Goal: Task Accomplishment & Management: Manage account settings

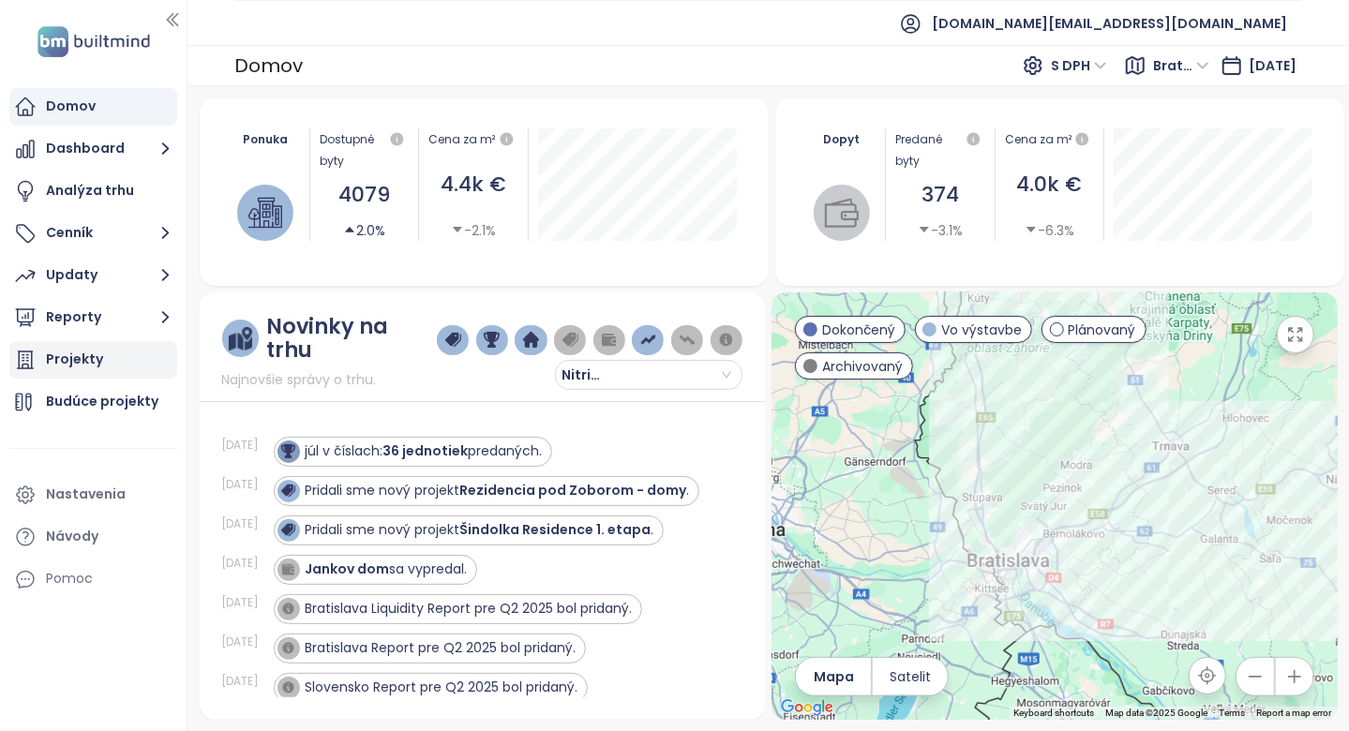
click at [127, 359] on div "Projekty" at bounding box center [93, 359] width 168 height 37
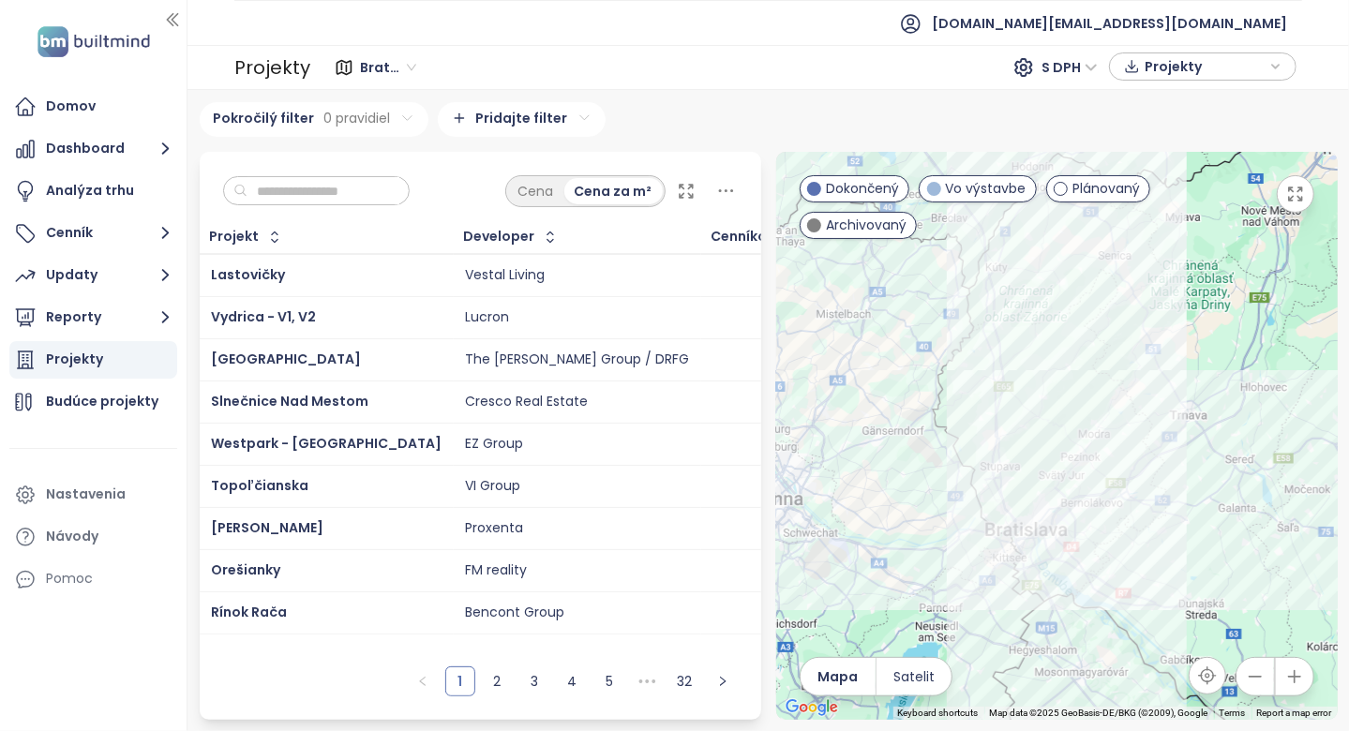
click at [399, 186] on input "text" at bounding box center [323, 191] width 152 height 28
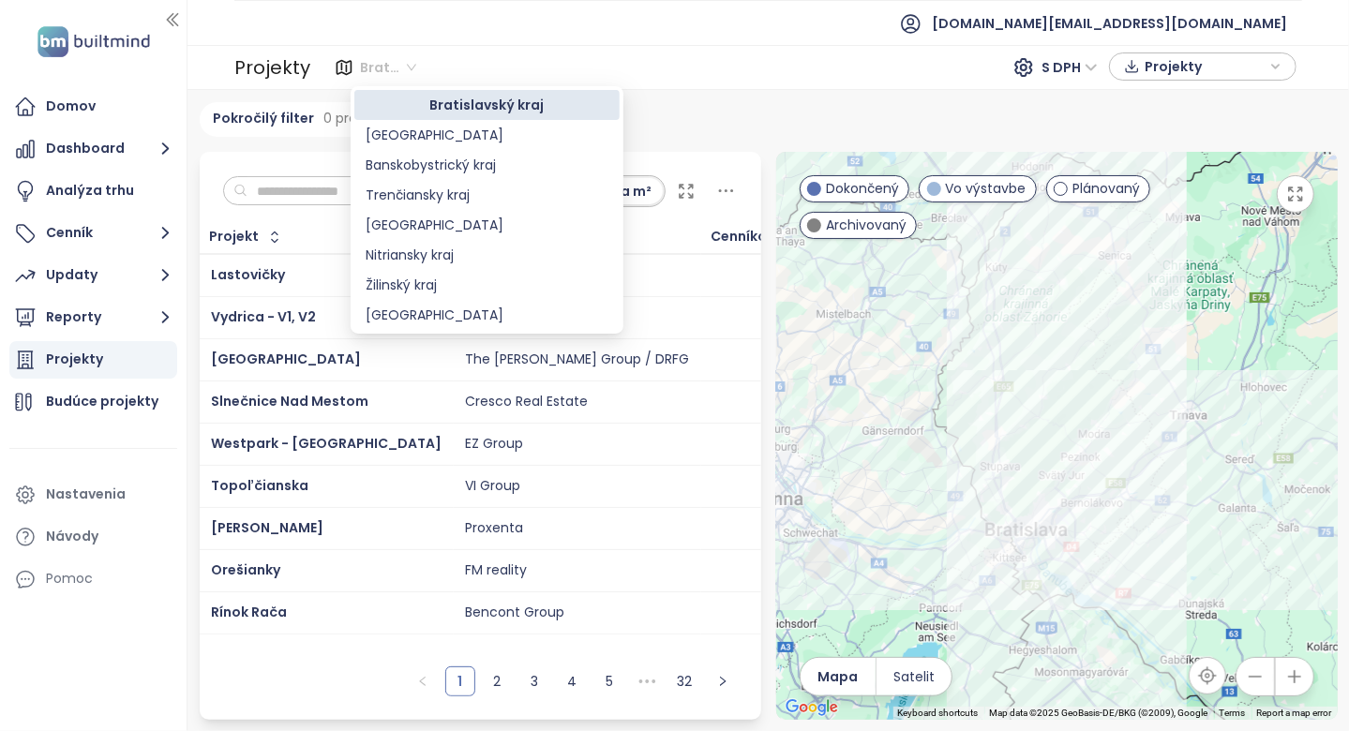
click at [408, 52] on div "Bratislavský kraj" at bounding box center [390, 67] width 74 height 30
click at [438, 259] on div "Nitriansky kraj" at bounding box center [487, 255] width 243 height 21
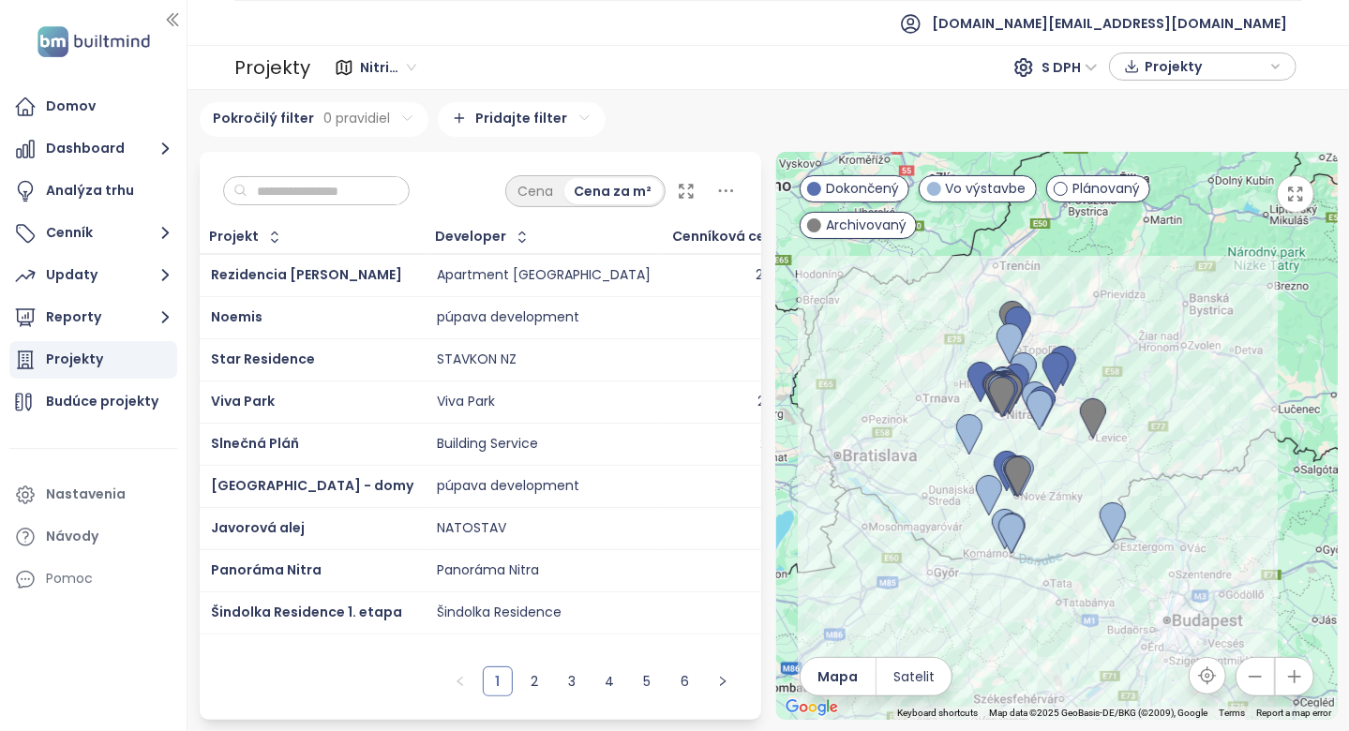
click at [337, 190] on input "text" at bounding box center [323, 191] width 152 height 28
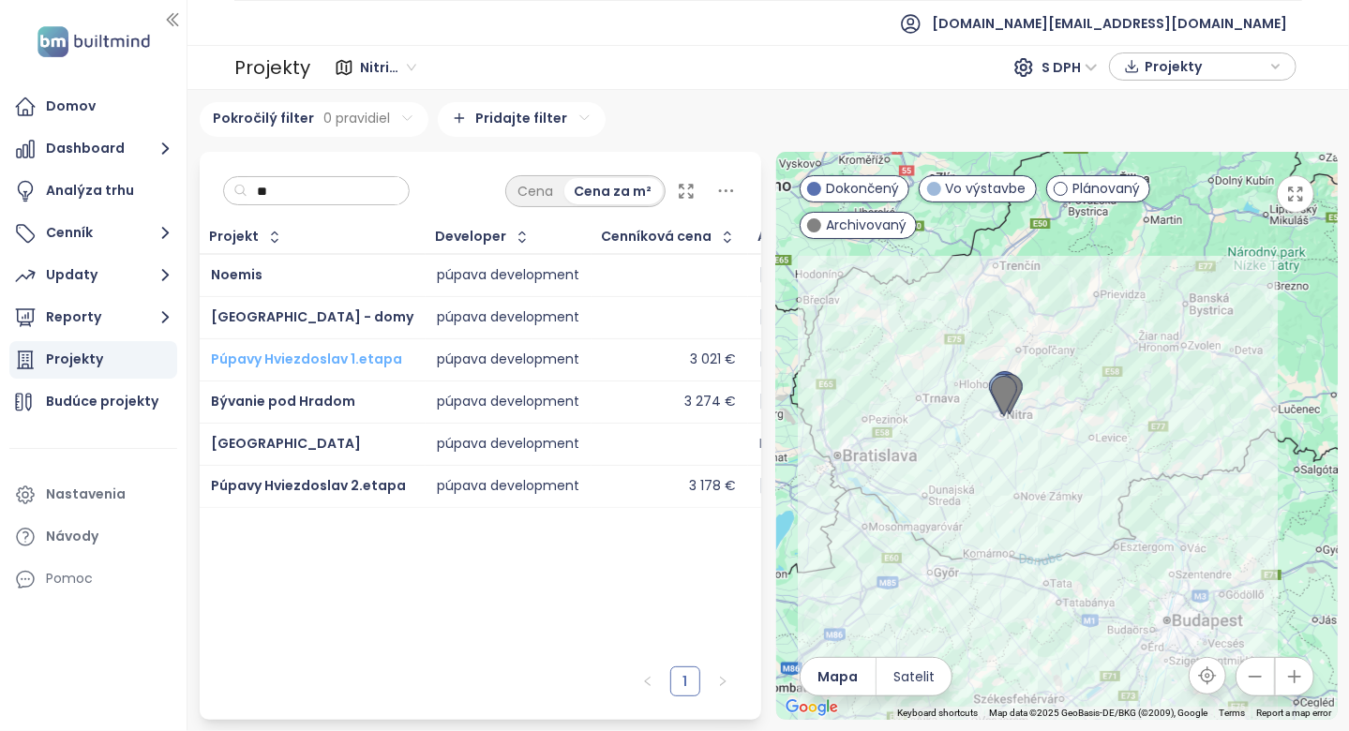
type input "**"
click at [370, 52] on div "Nitriansky kraj" at bounding box center [390, 67] width 74 height 30
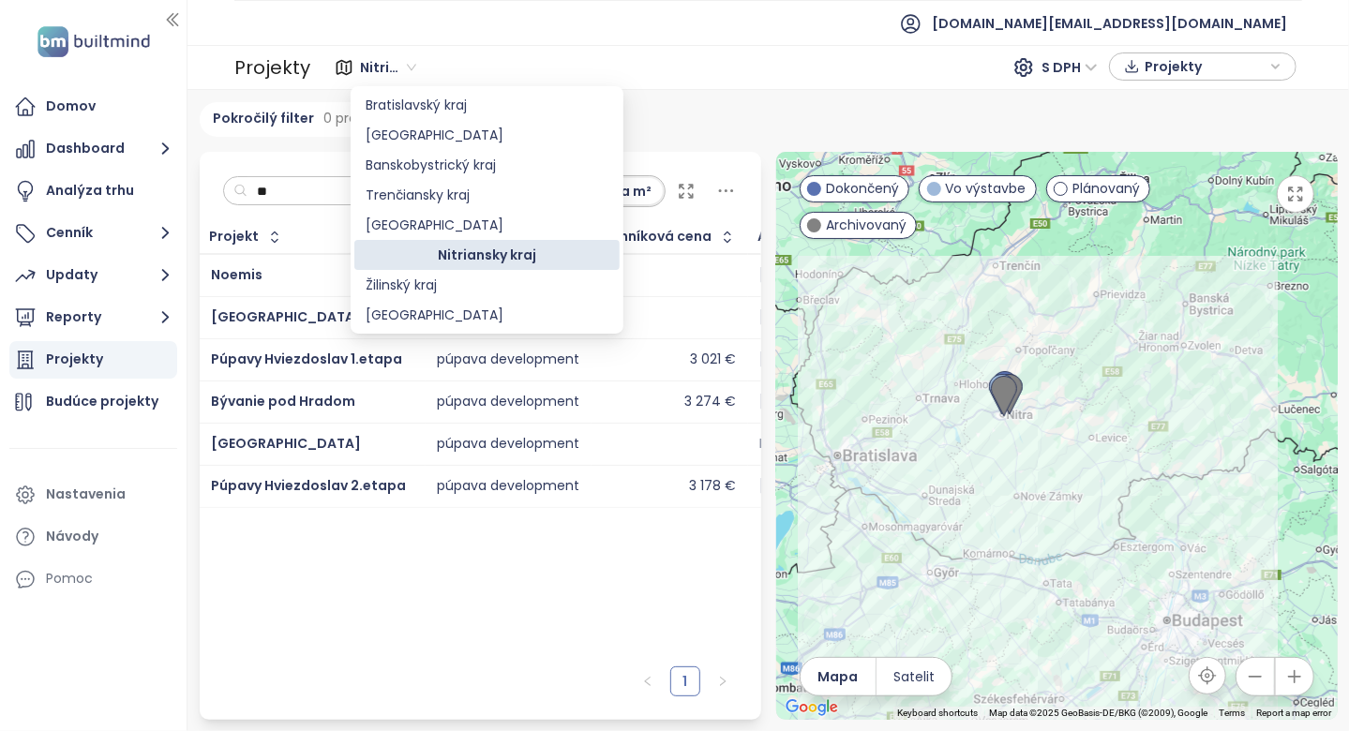
click at [370, 52] on div "Nitriansky kraj" at bounding box center [390, 67] width 74 height 30
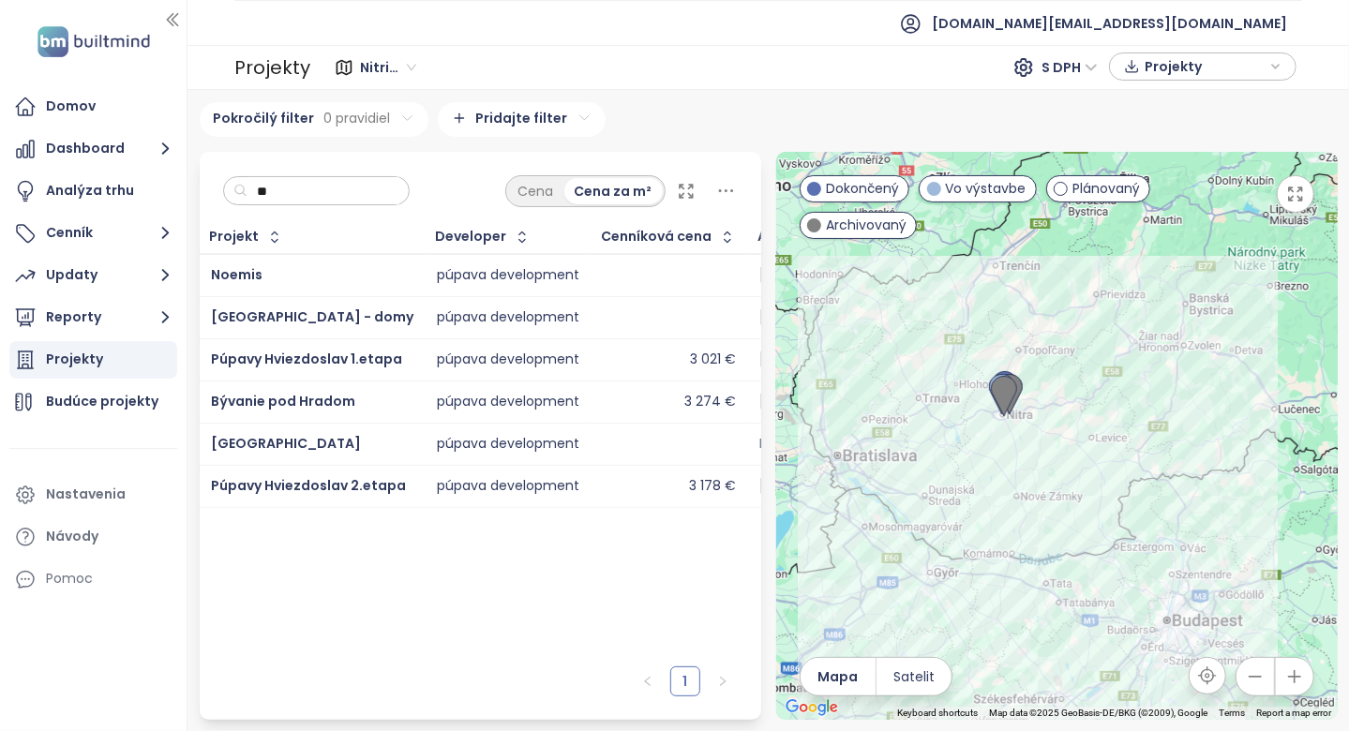
click at [378, 44] on ul "[DOMAIN_NAME][EMAIL_ADDRESS][DOMAIN_NAME]" at bounding box center [768, 23] width 1068 height 46
click at [376, 66] on span "Nitriansky kraj" at bounding box center [388, 67] width 56 height 28
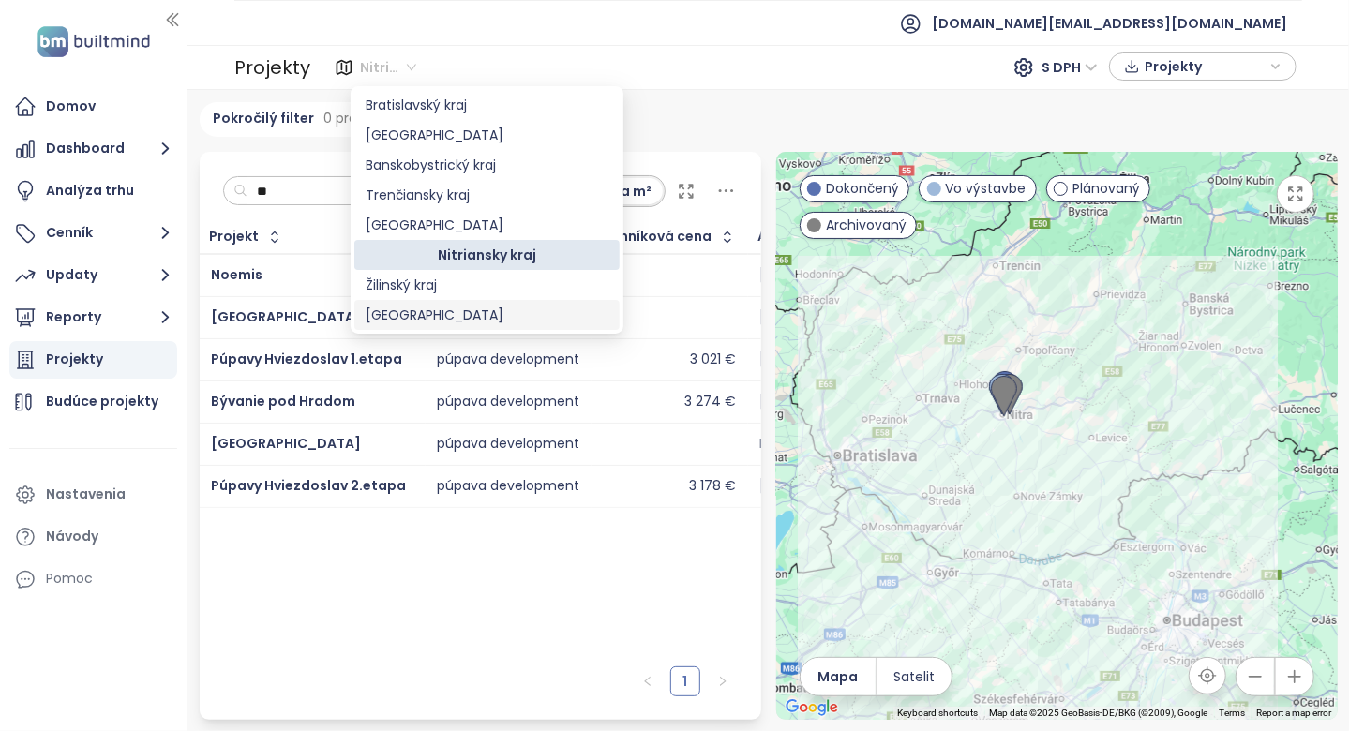
click at [434, 307] on div "[GEOGRAPHIC_DATA]" at bounding box center [487, 315] width 243 height 21
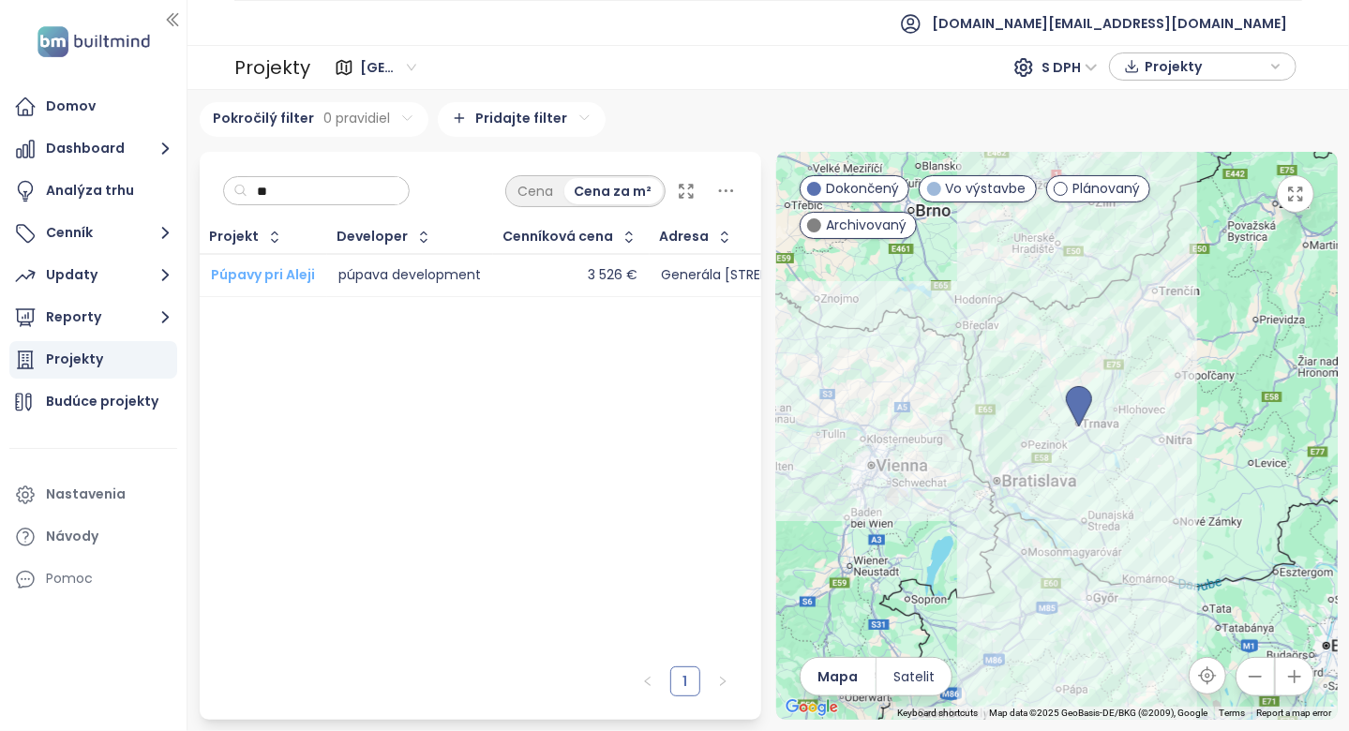
click at [303, 273] on span "Púpavy pri Aleji" at bounding box center [263, 274] width 104 height 19
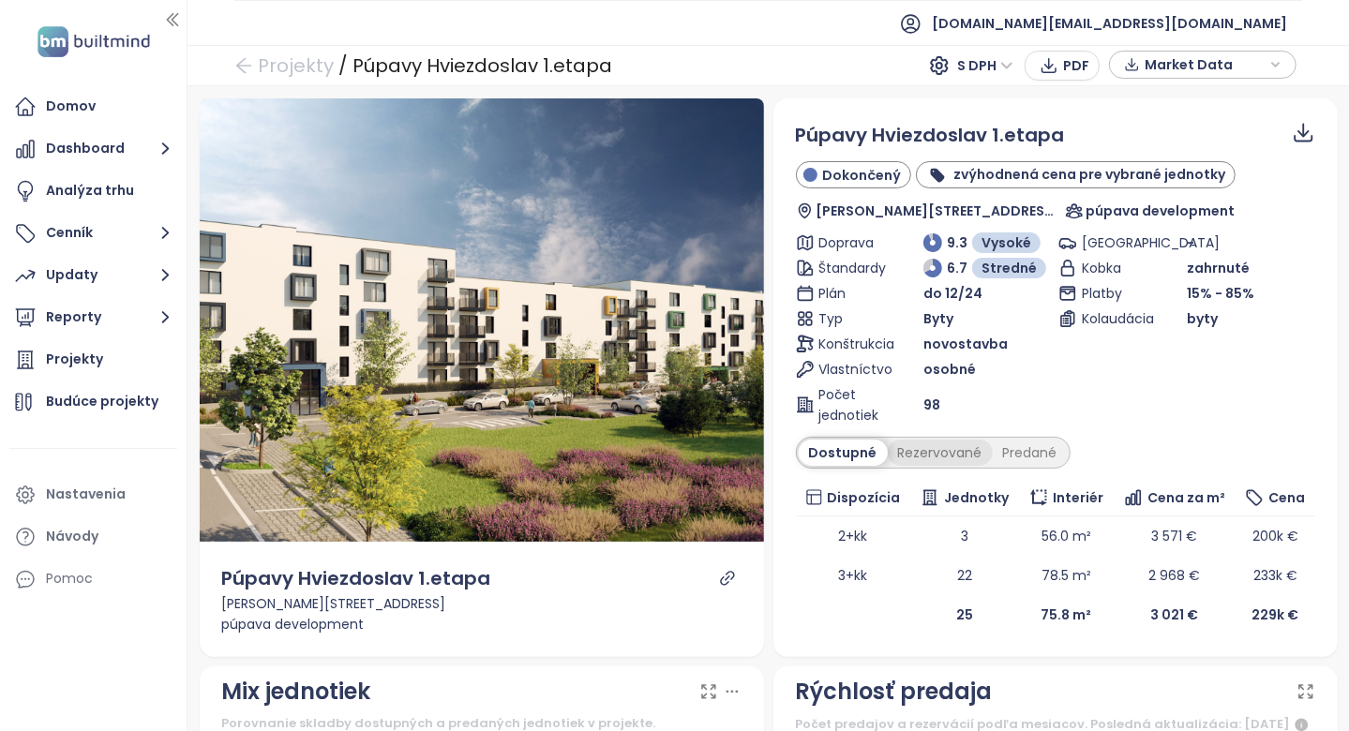
click at [930, 450] on div "Rezervované" at bounding box center [940, 453] width 105 height 26
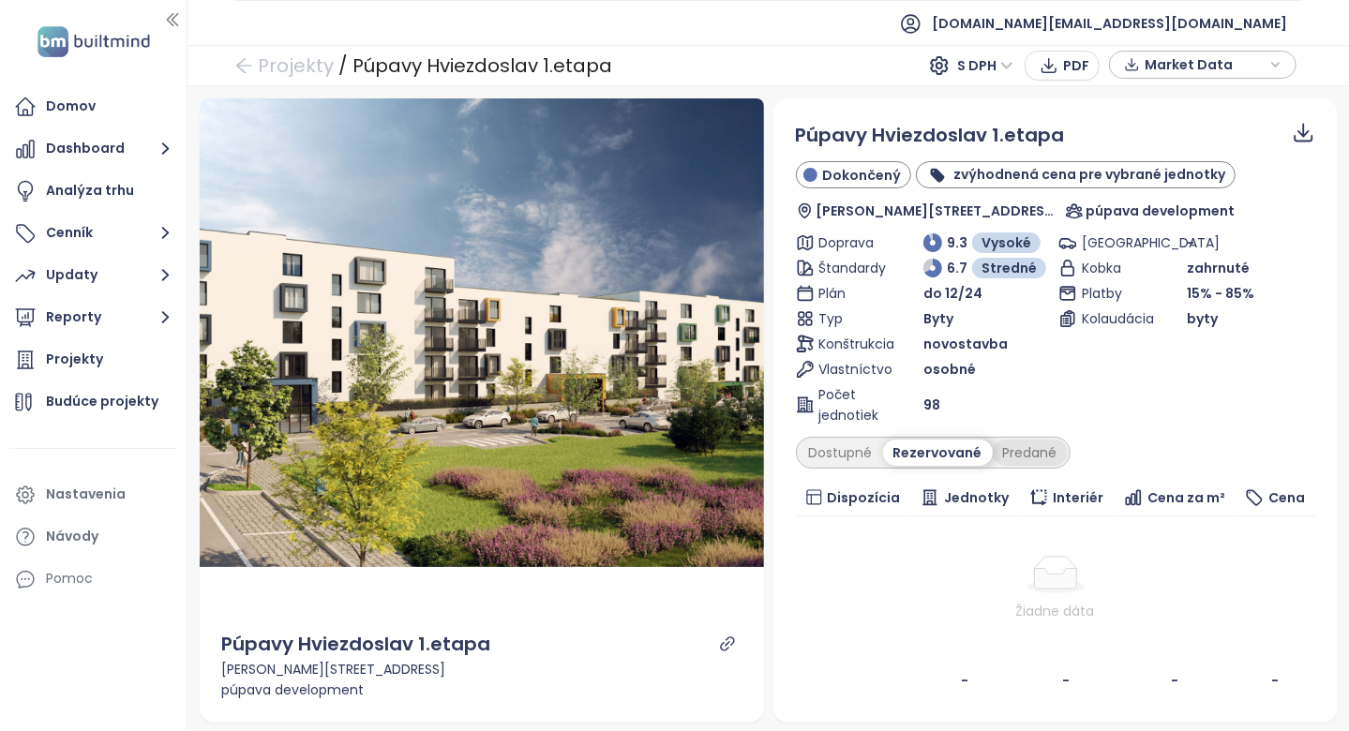
click at [1017, 446] on div "Predané" at bounding box center [1030, 453] width 75 height 26
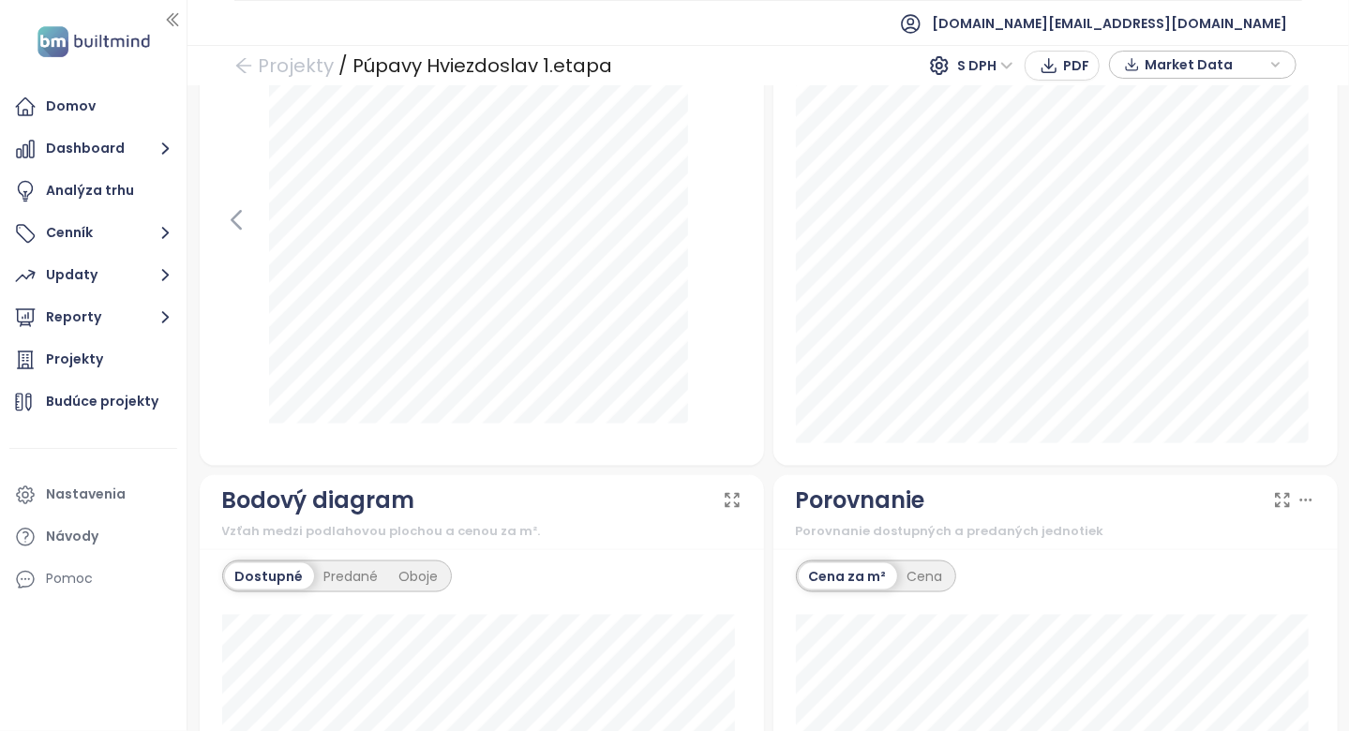
scroll to position [1125, 0]
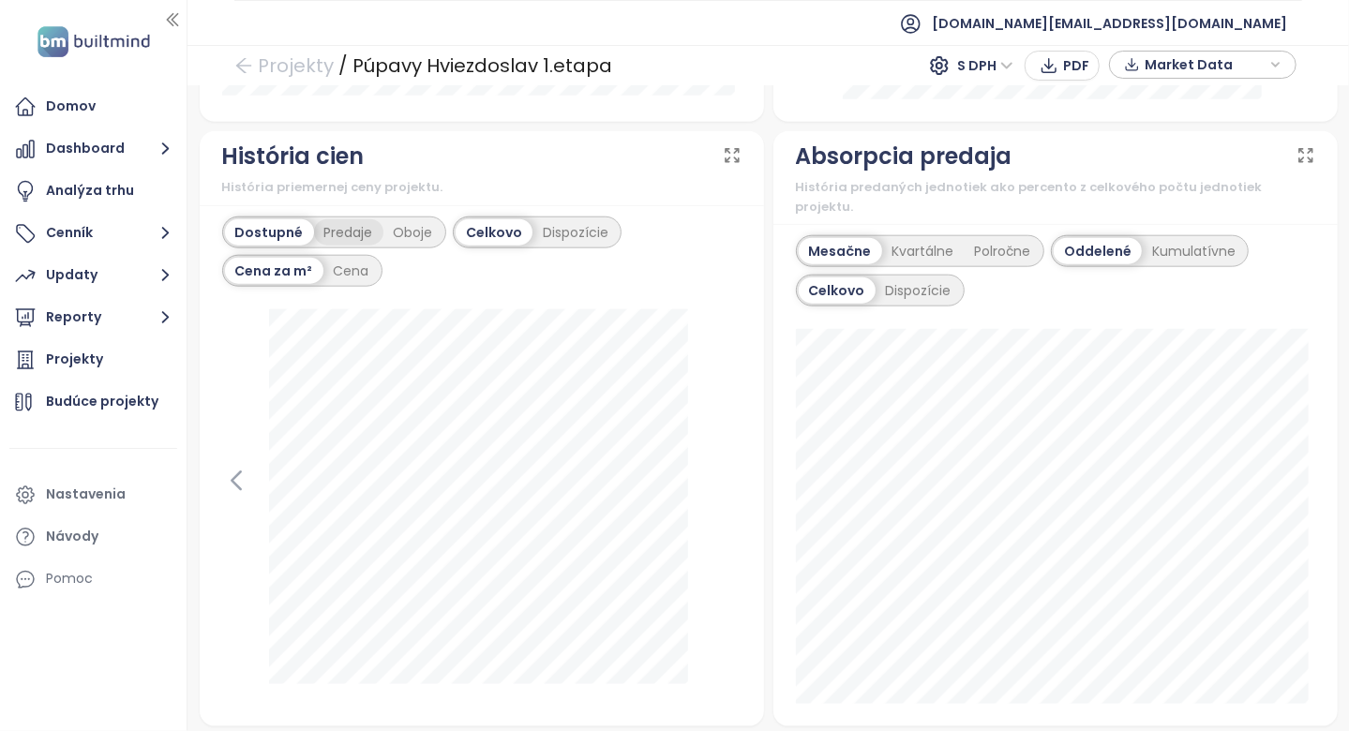
click at [363, 235] on div "Predaje" at bounding box center [348, 232] width 69 height 26
click at [273, 244] on div "Dostupné" at bounding box center [267, 232] width 84 height 26
click at [552, 246] on div "Dispozície" at bounding box center [575, 232] width 86 height 26
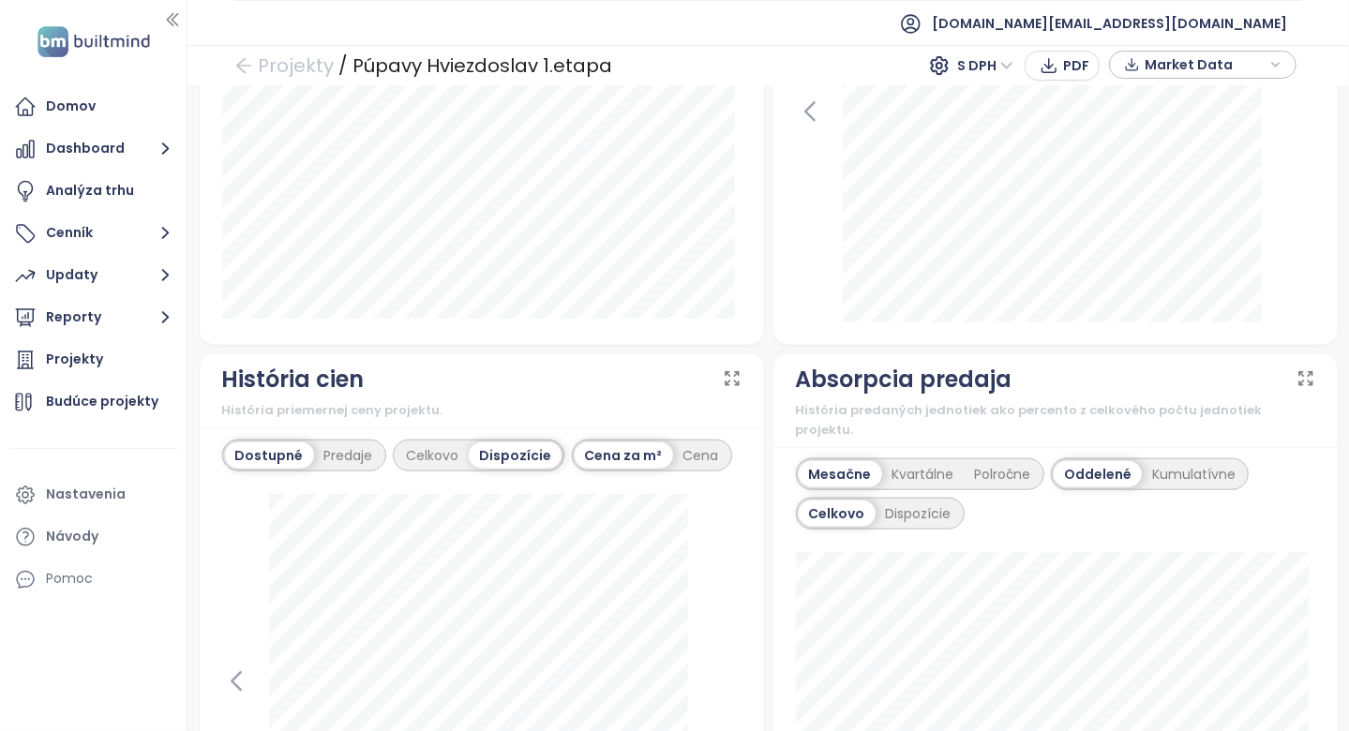
scroll to position [937, 0]
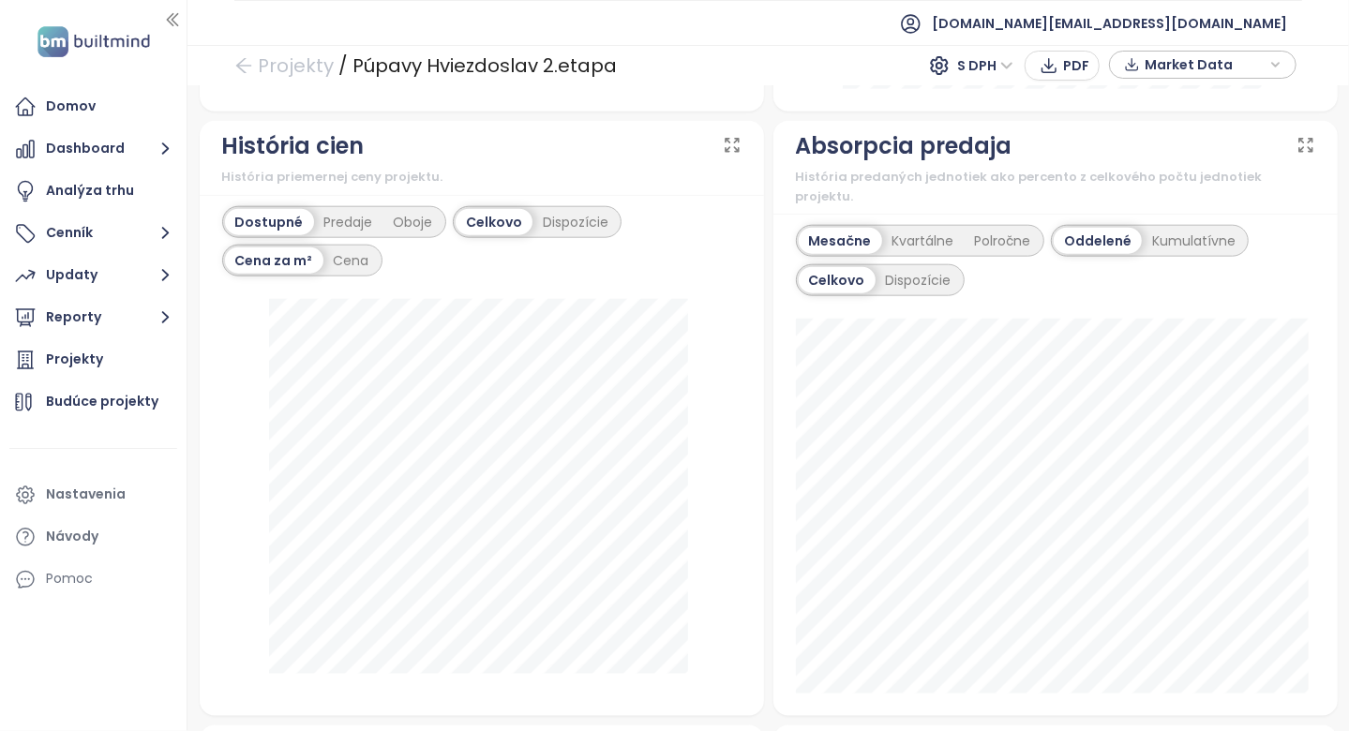
scroll to position [1125, 0]
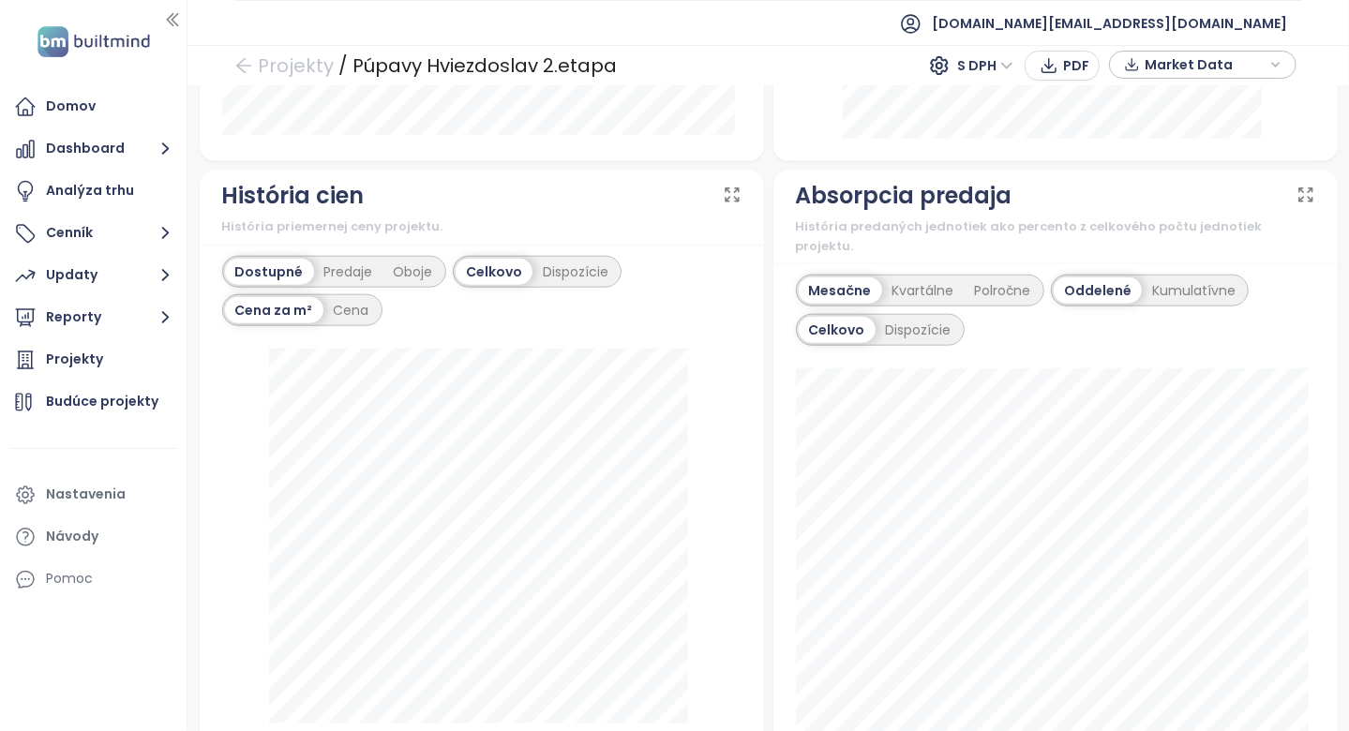
click at [345, 270] on div "Dostupné Predaje Oboje" at bounding box center [334, 272] width 224 height 32
click at [343, 285] on div "Predaje" at bounding box center [348, 272] width 69 height 26
click at [406, 285] on div "Oboje" at bounding box center [413, 272] width 60 height 26
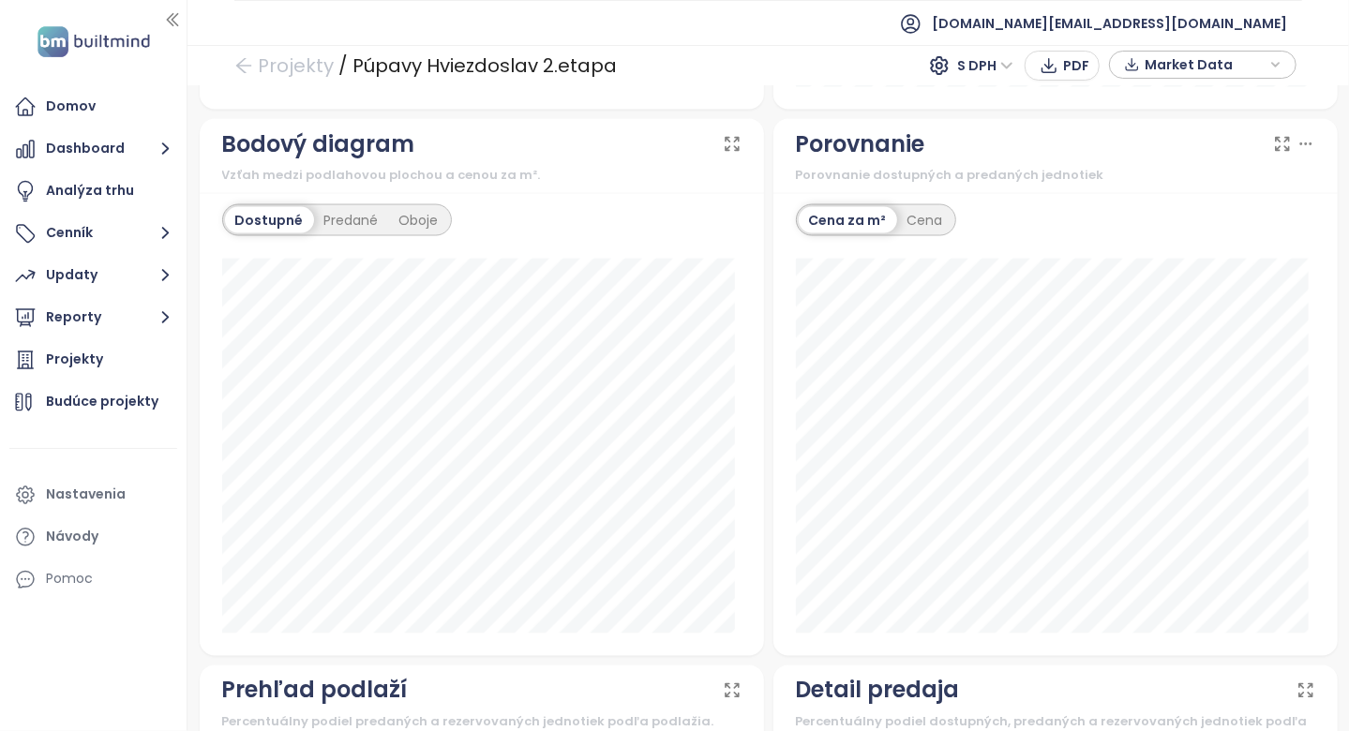
scroll to position [2242, 0]
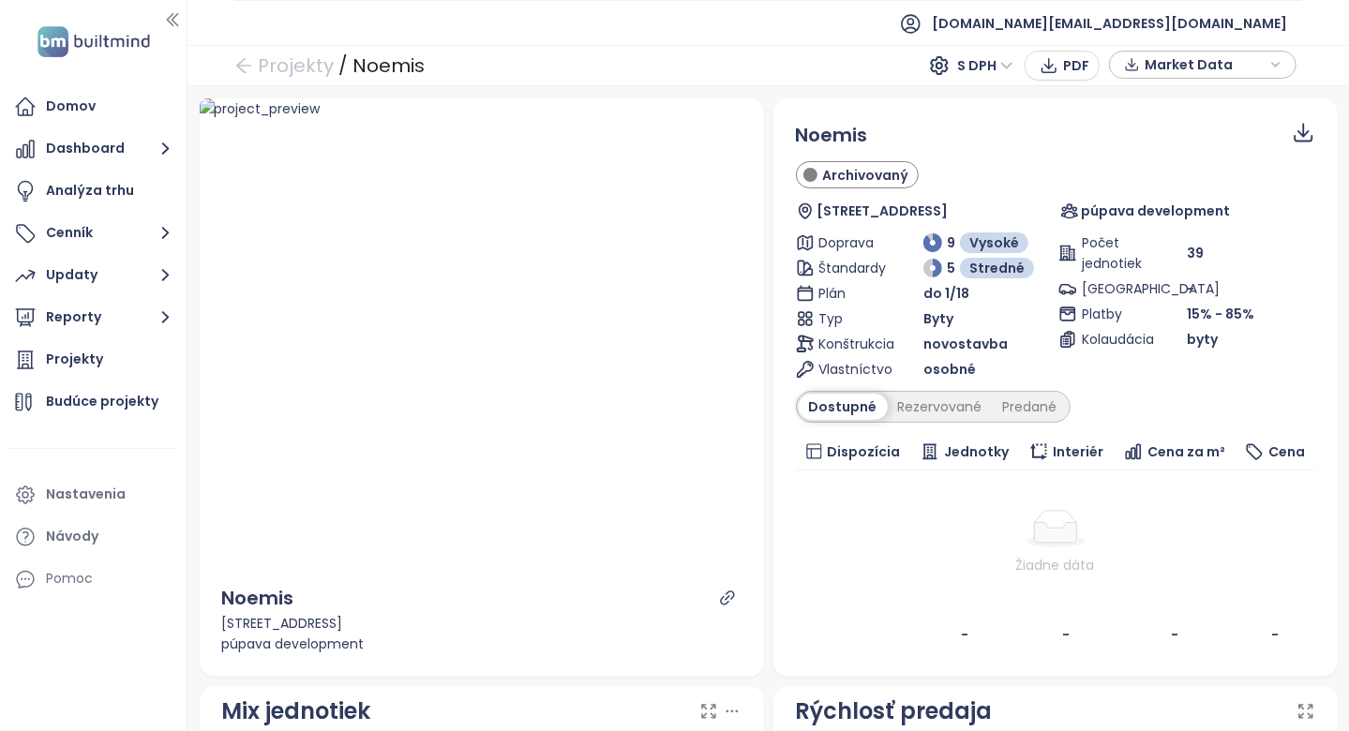
click at [944, 424] on div "Noemis Archivovaný Rázusova 949 01, 949 01 Nitra, Slovakia púpava development D…" at bounding box center [1055, 387] width 519 height 533
click at [953, 403] on div "Rezervované" at bounding box center [940, 407] width 105 height 26
click at [994, 402] on div "Predané" at bounding box center [1030, 407] width 75 height 26
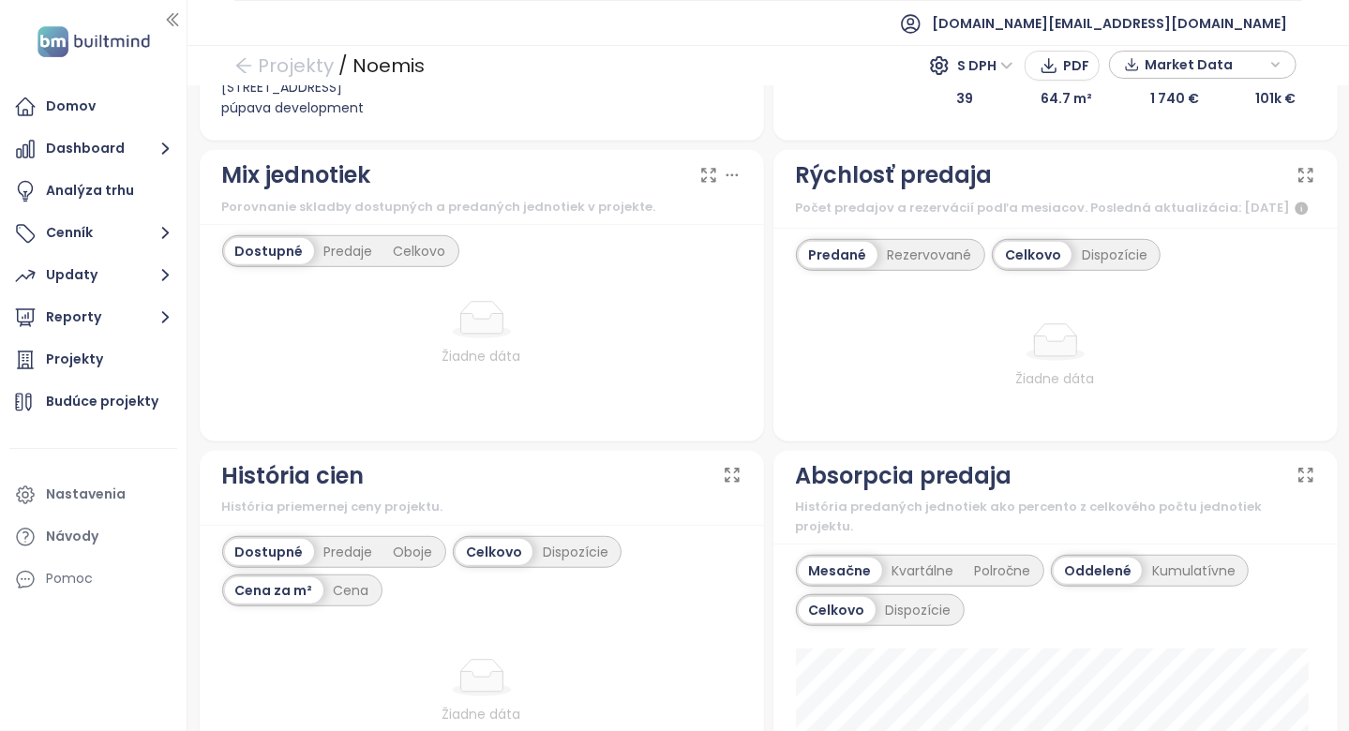
scroll to position [656, 0]
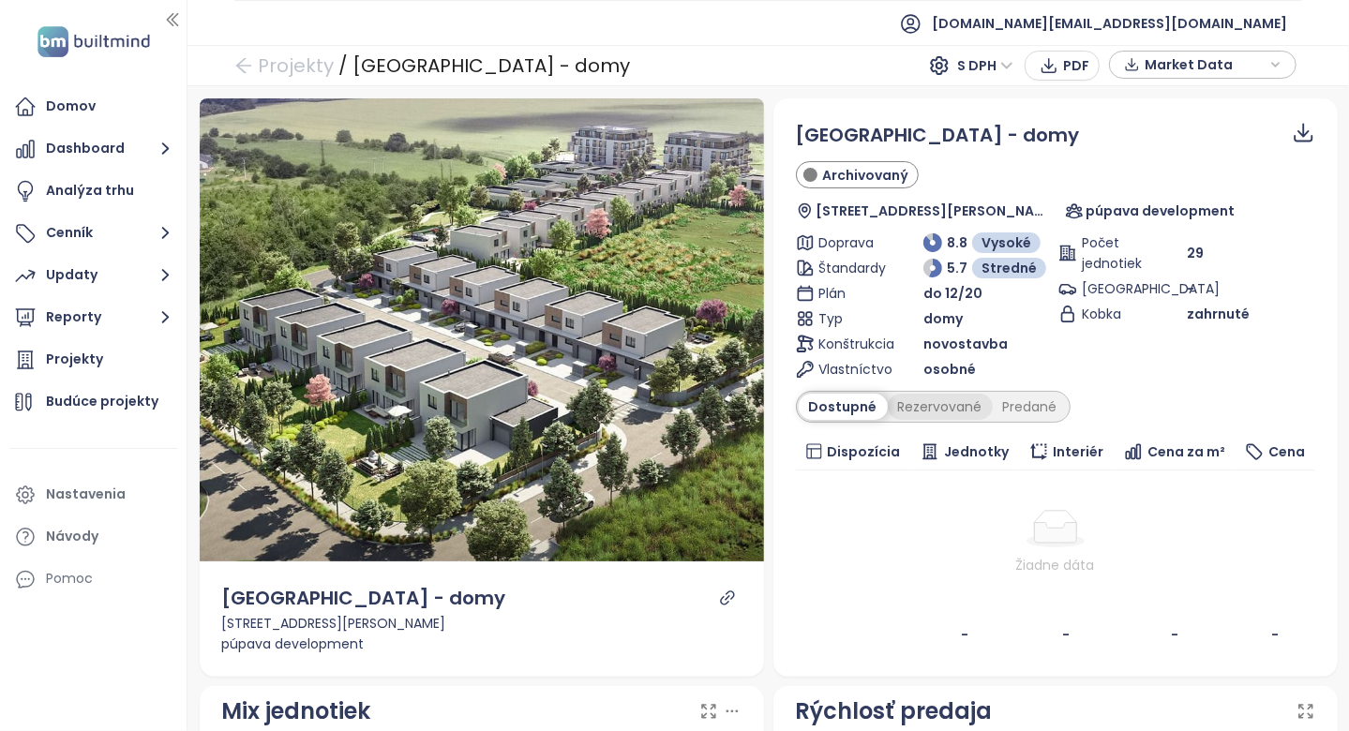
click at [930, 410] on div "Rezervované" at bounding box center [940, 407] width 105 height 26
click at [1002, 396] on div "Predané" at bounding box center [1030, 407] width 75 height 26
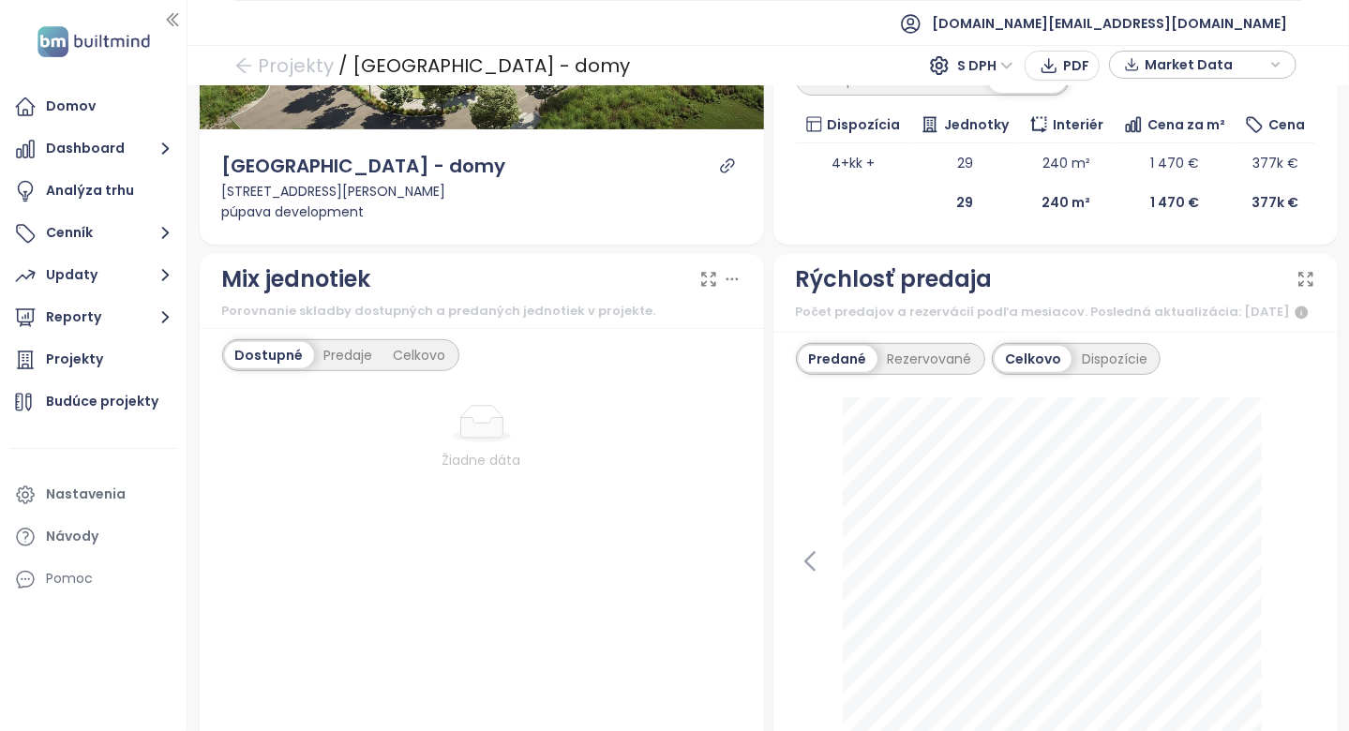
scroll to position [375, 0]
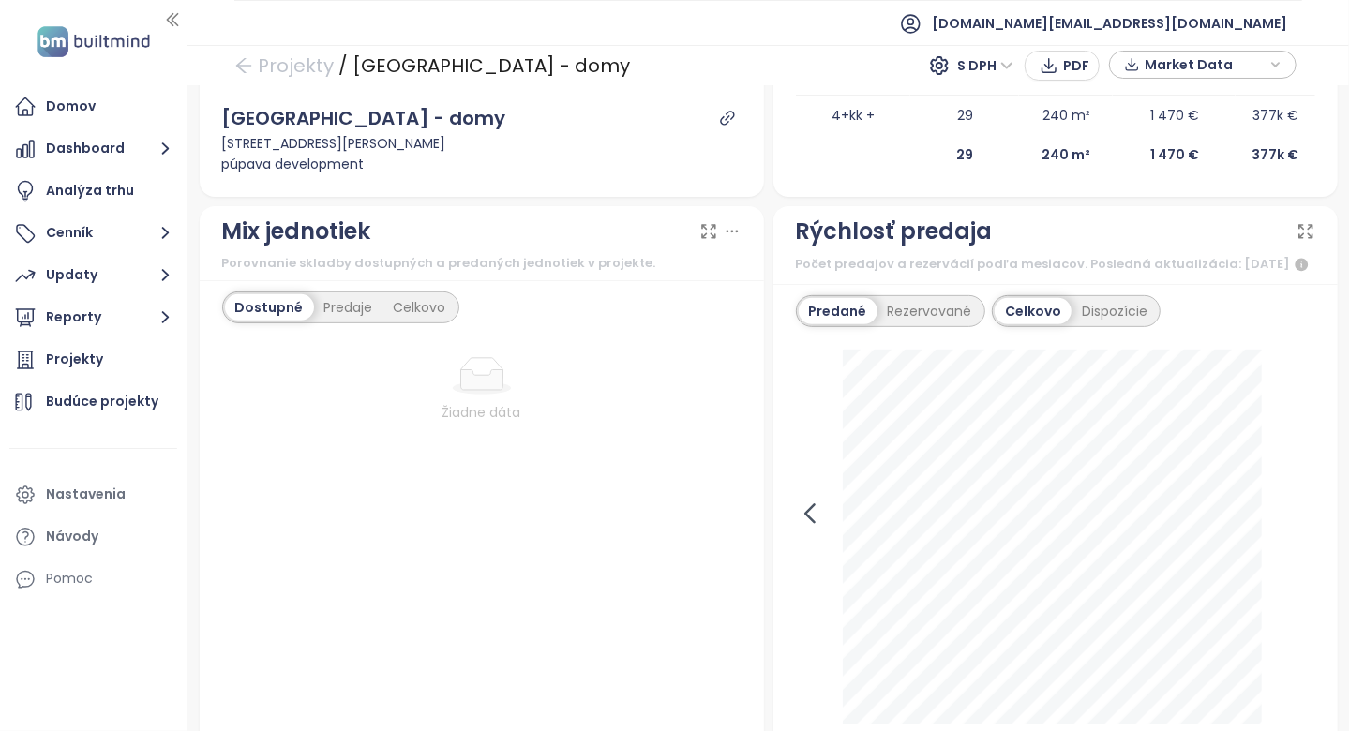
click at [813, 528] on icon at bounding box center [810, 514] width 28 height 28
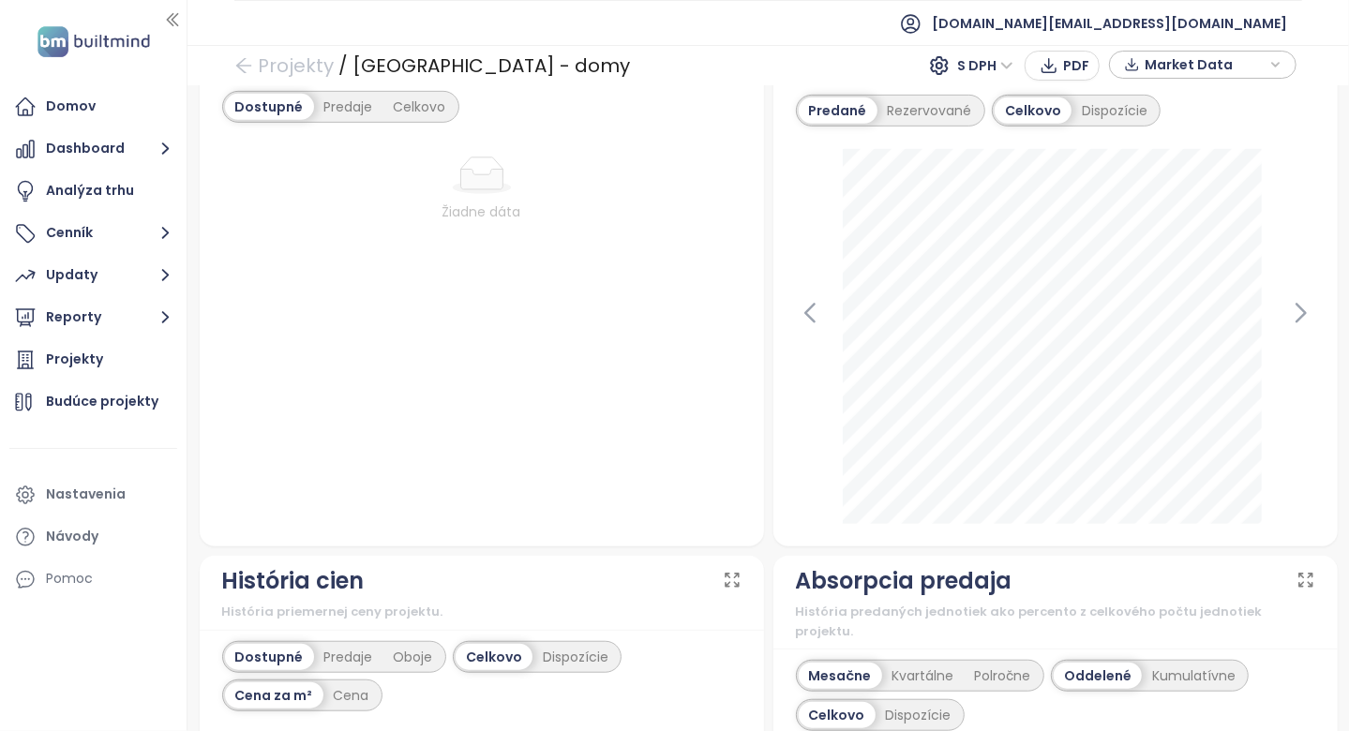
scroll to position [656, 0]
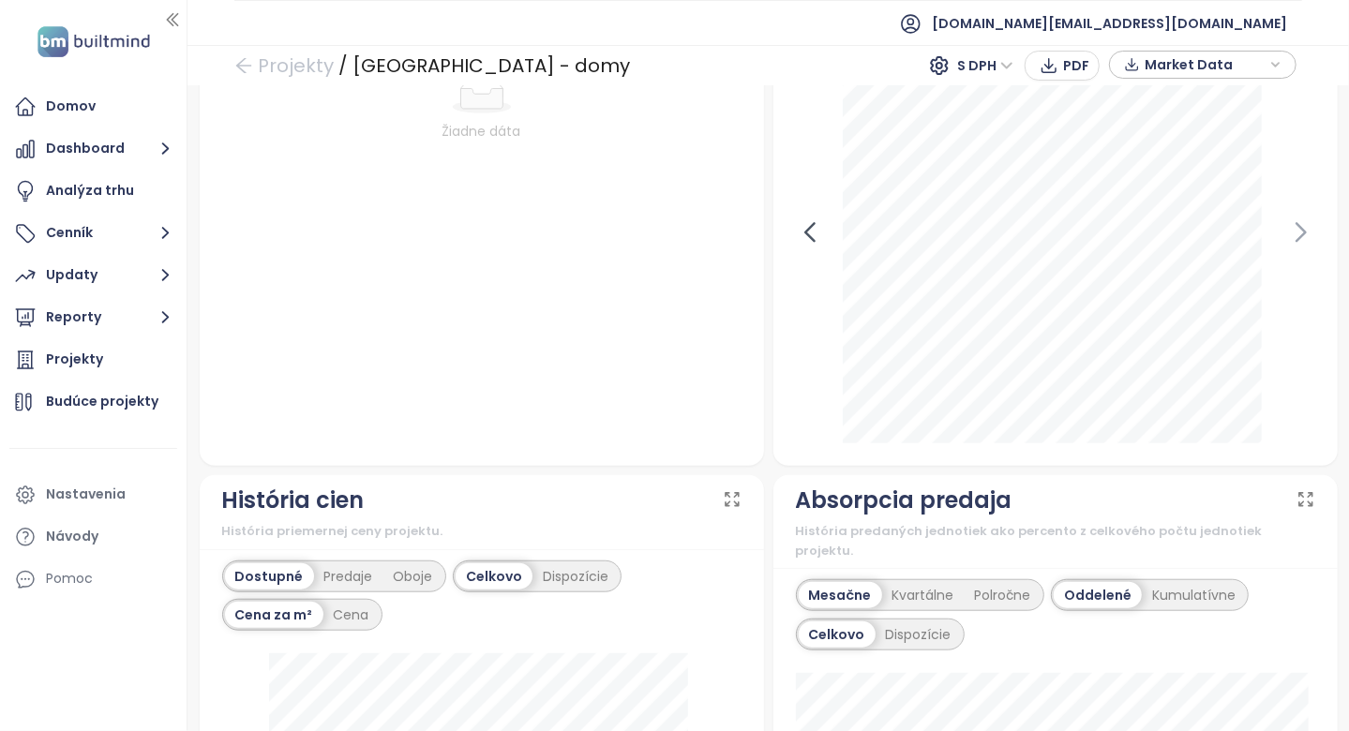
click at [815, 247] on icon at bounding box center [810, 232] width 28 height 28
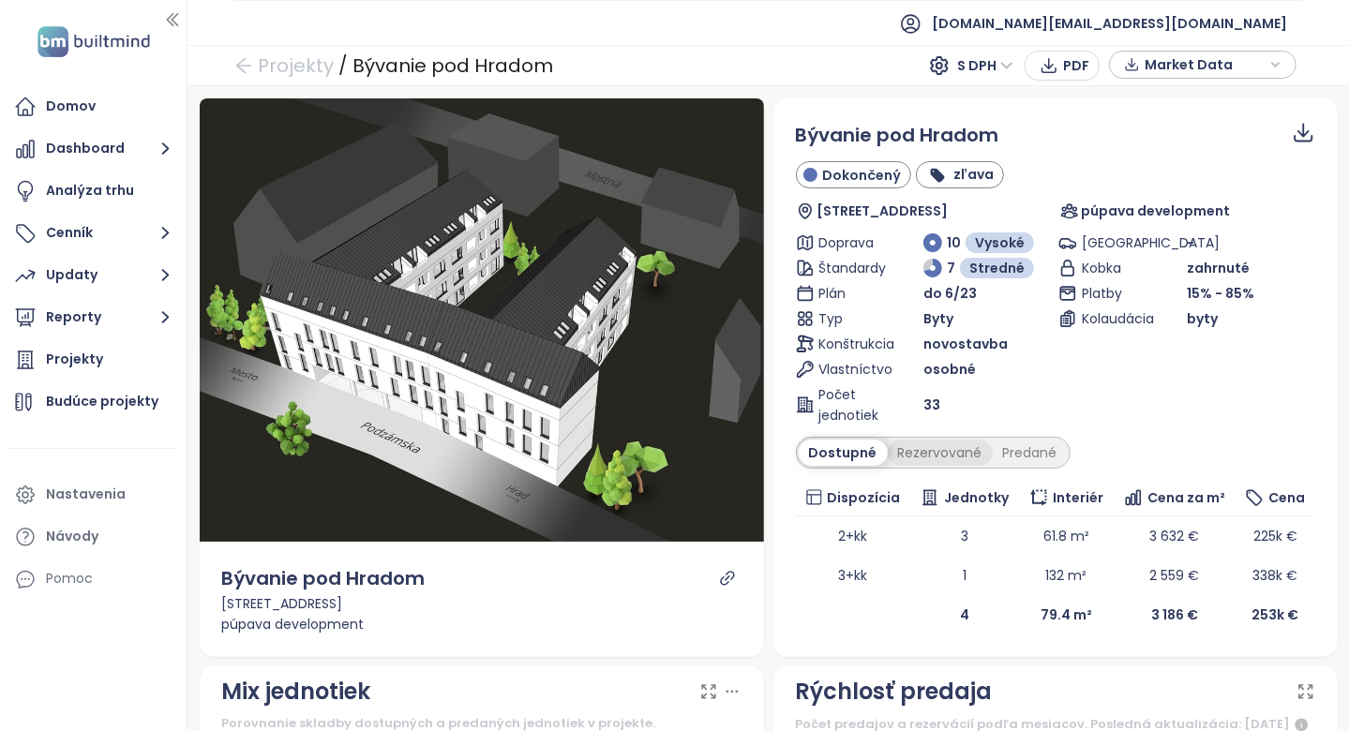
click at [951, 456] on div "Rezervované" at bounding box center [940, 453] width 105 height 26
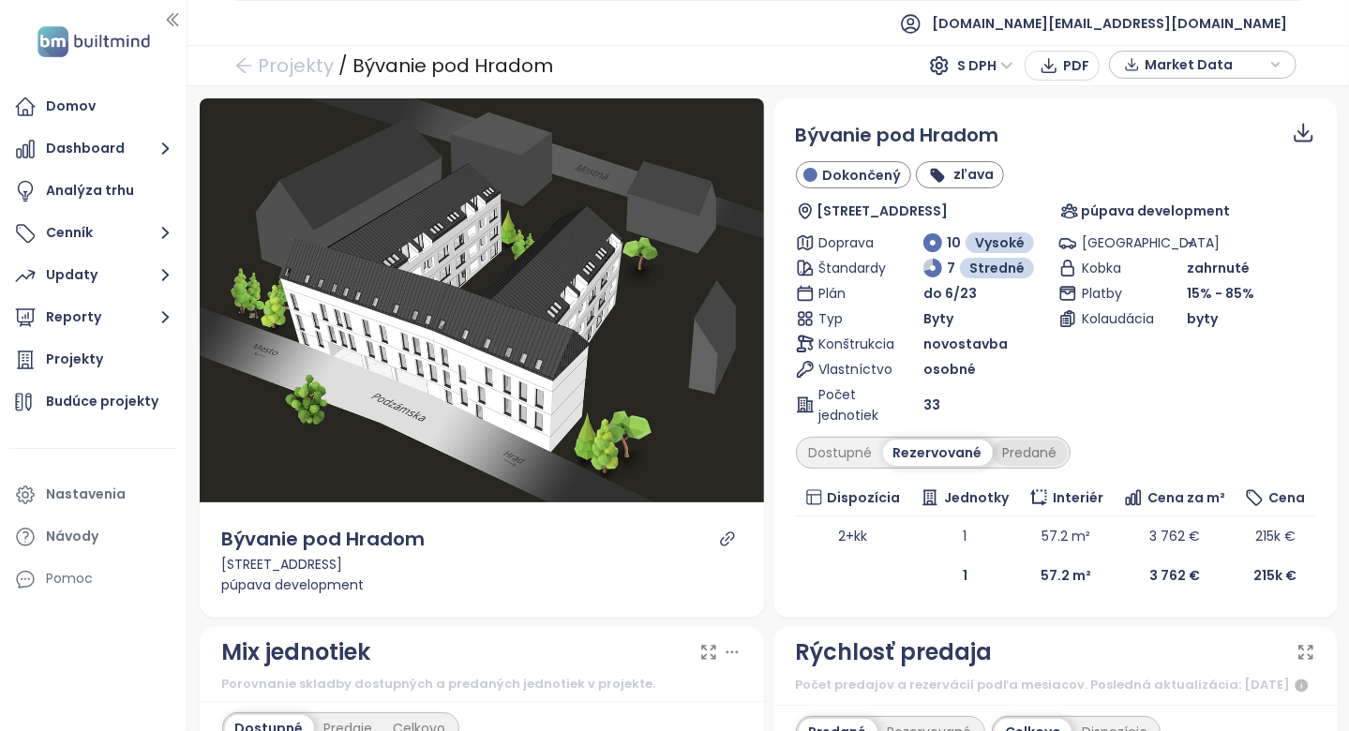
click at [1014, 444] on div "Predané" at bounding box center [1030, 453] width 75 height 26
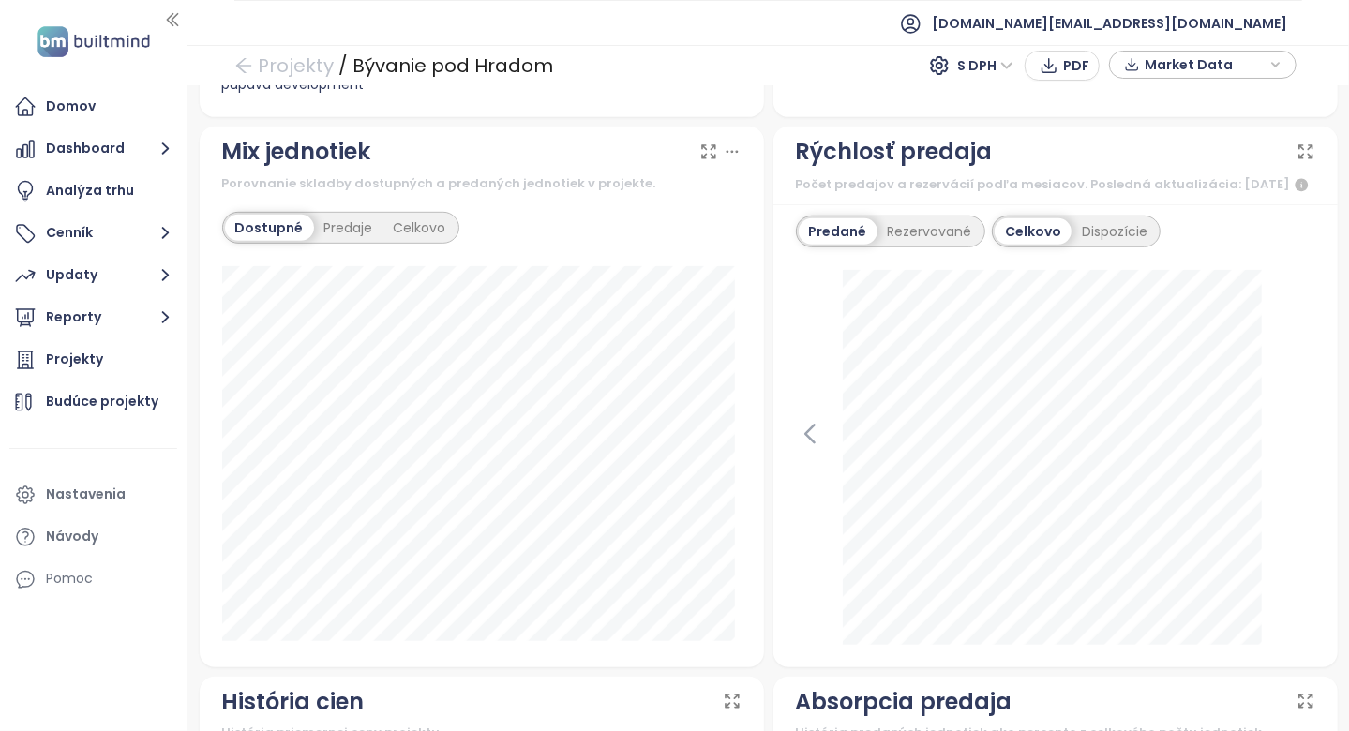
scroll to position [656, 0]
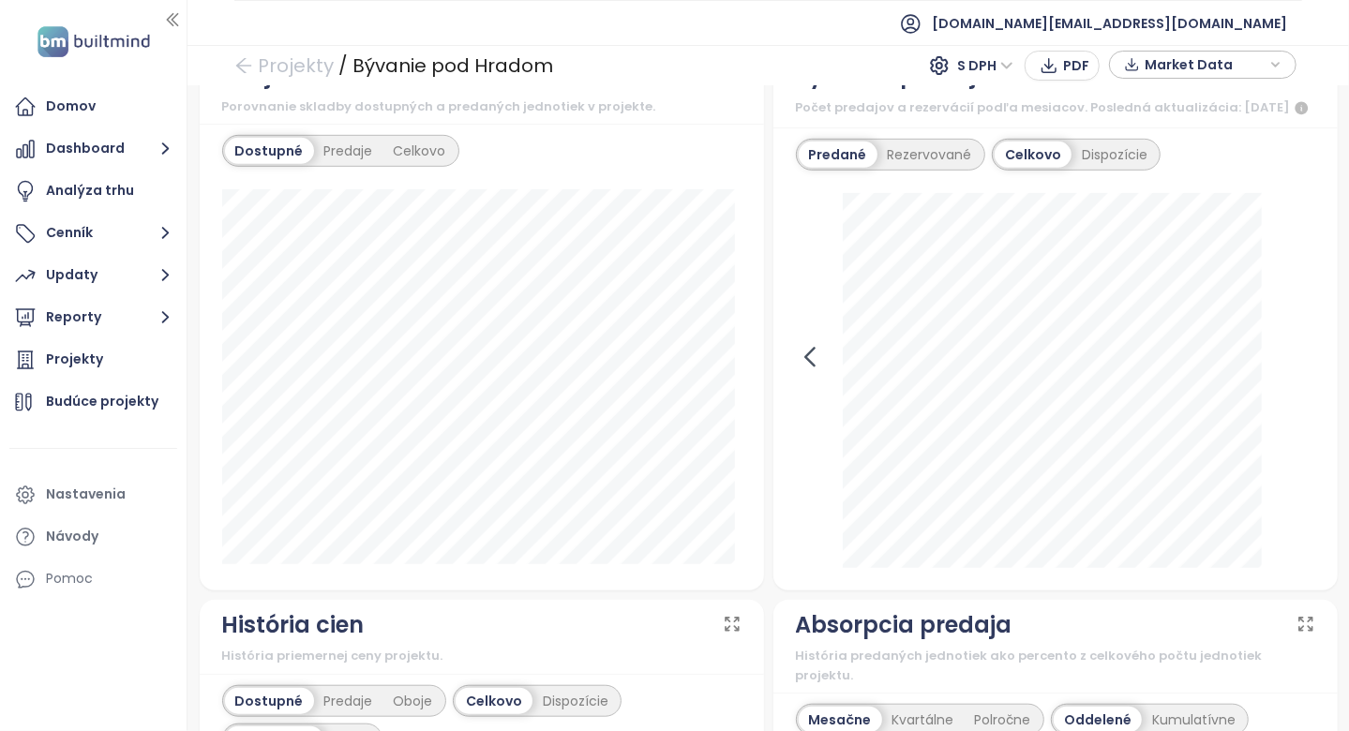
click at [797, 362] on icon at bounding box center [810, 357] width 28 height 28
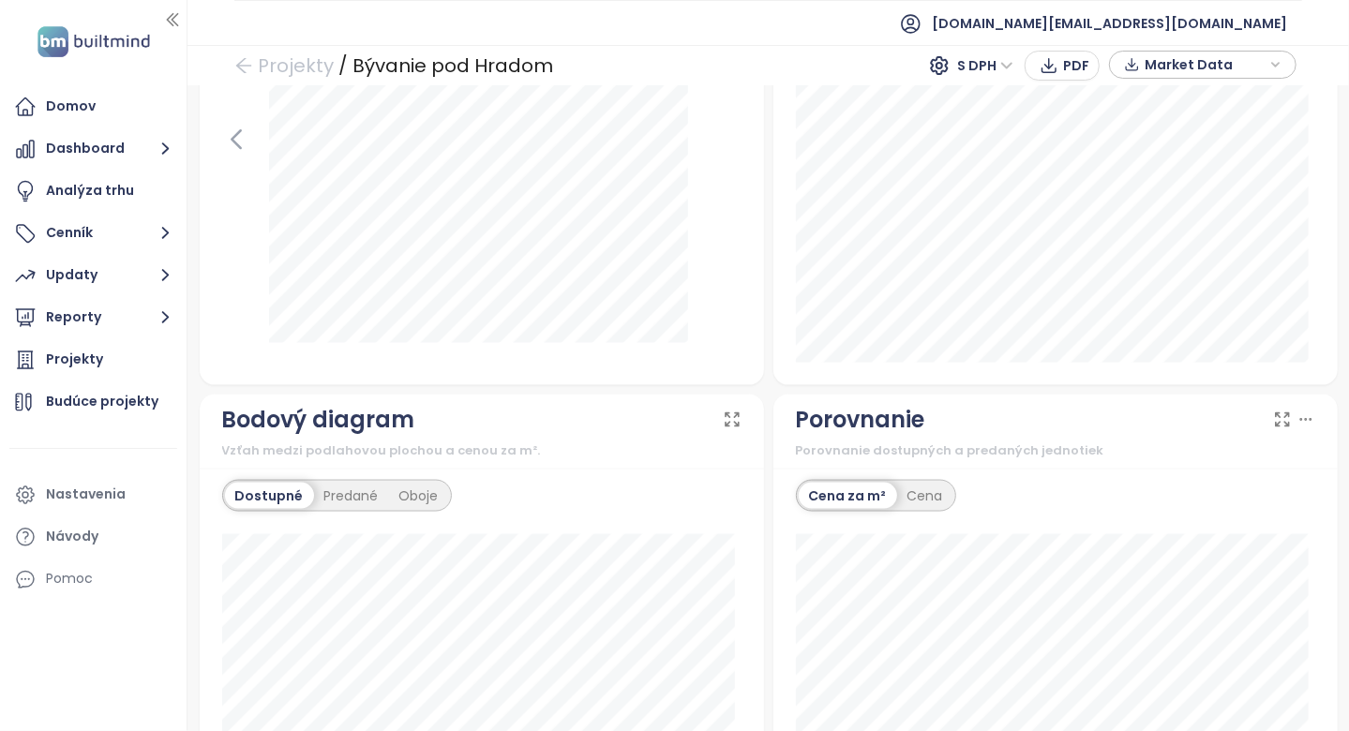
scroll to position [1500, 0]
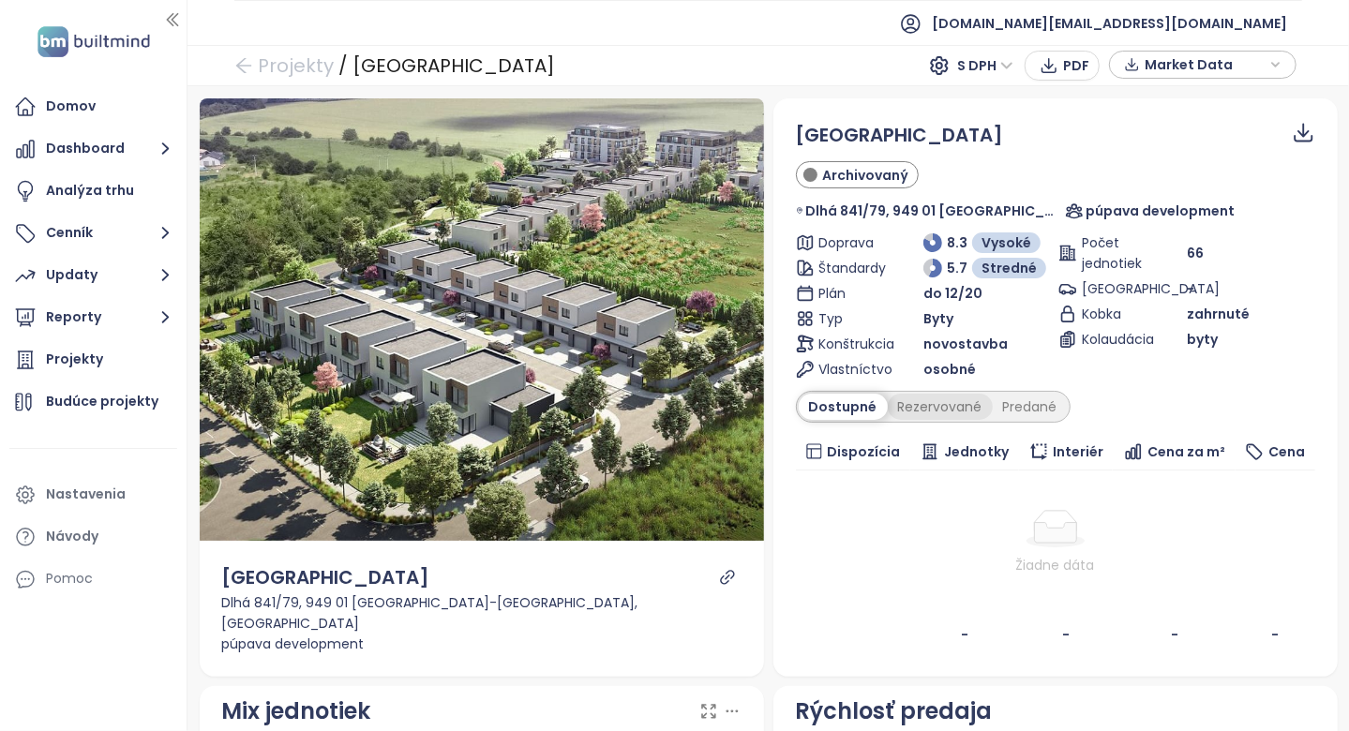
click at [947, 406] on div "Rezervované" at bounding box center [940, 407] width 105 height 26
click at [993, 405] on div "Predané" at bounding box center [1030, 407] width 75 height 26
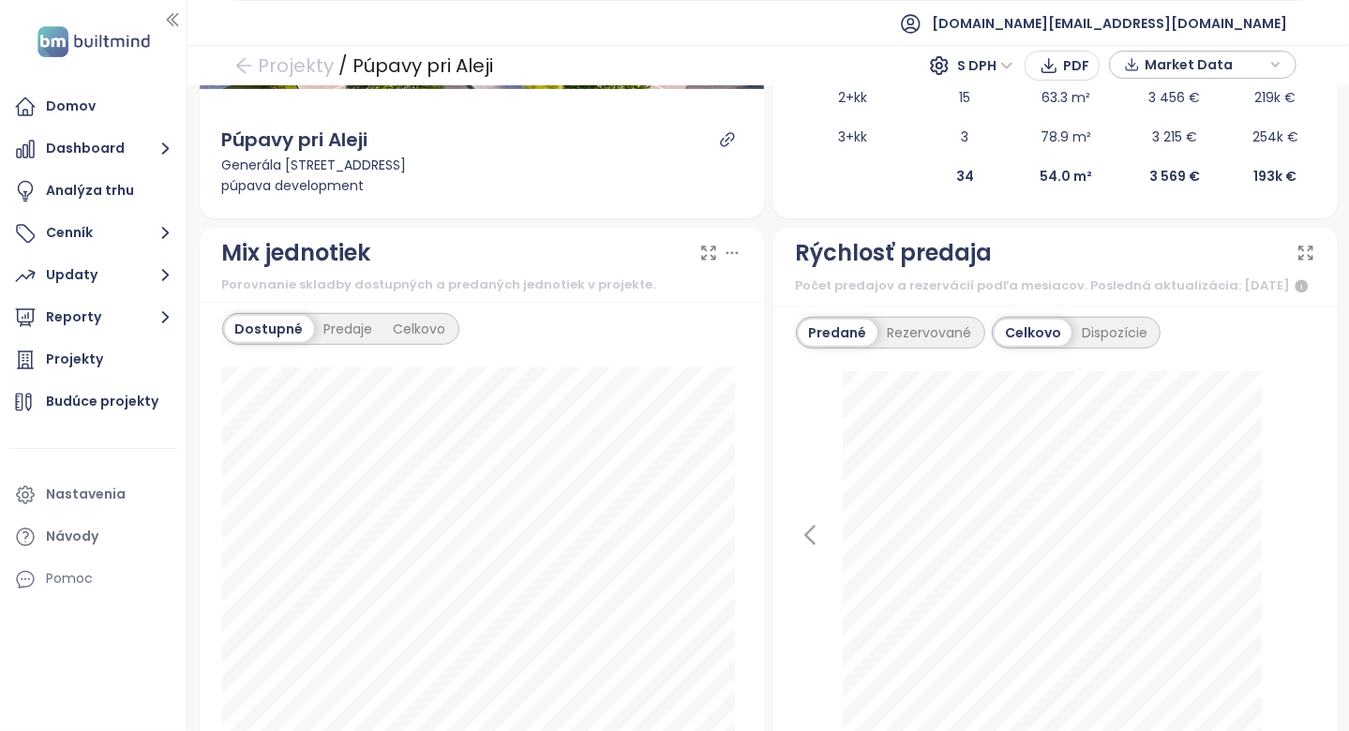
scroll to position [281, 0]
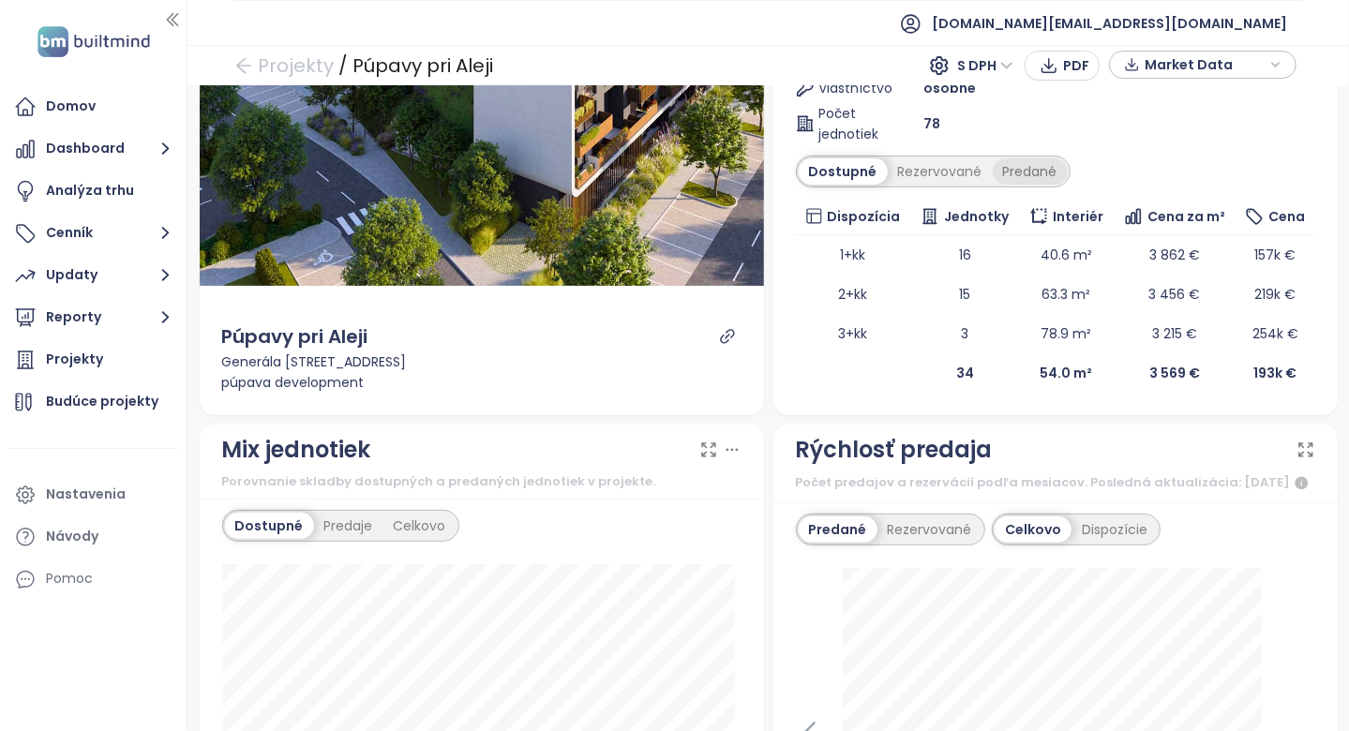
click at [1030, 172] on div "Predané" at bounding box center [1030, 171] width 75 height 26
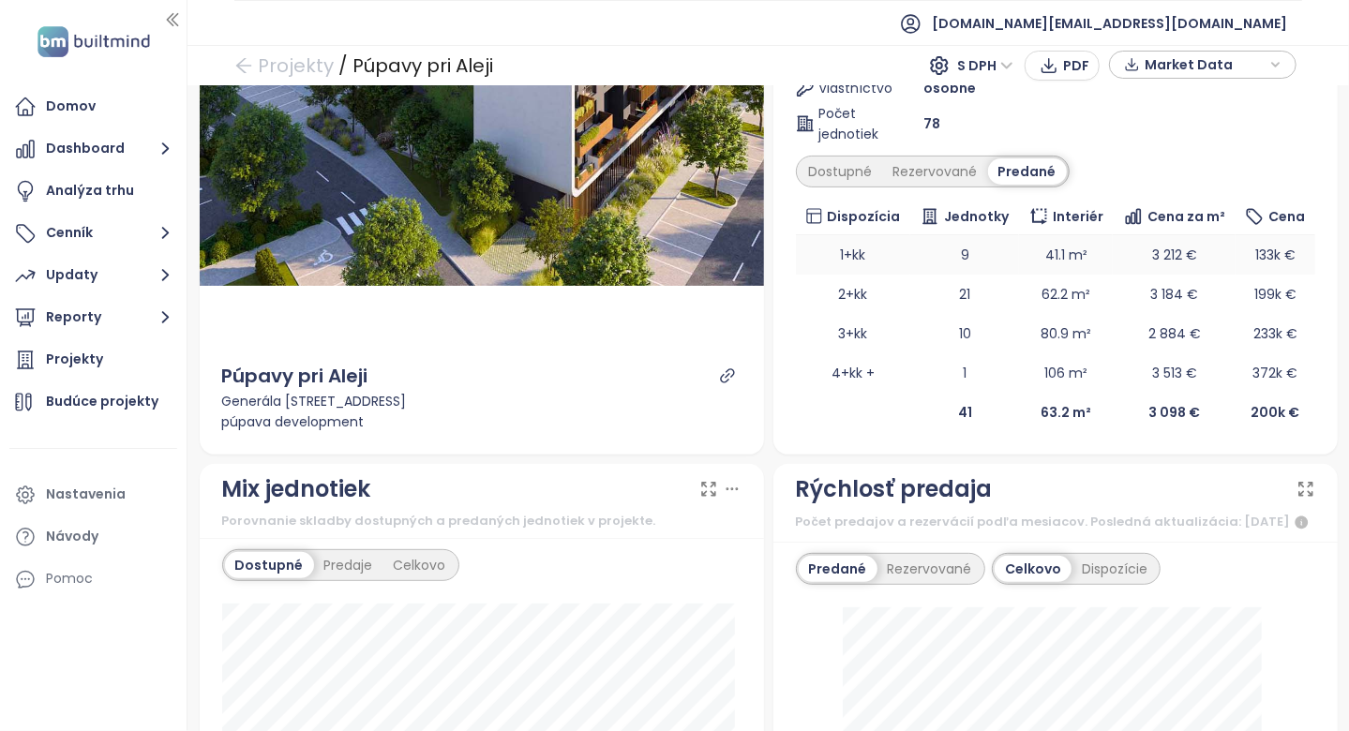
scroll to position [656, 0]
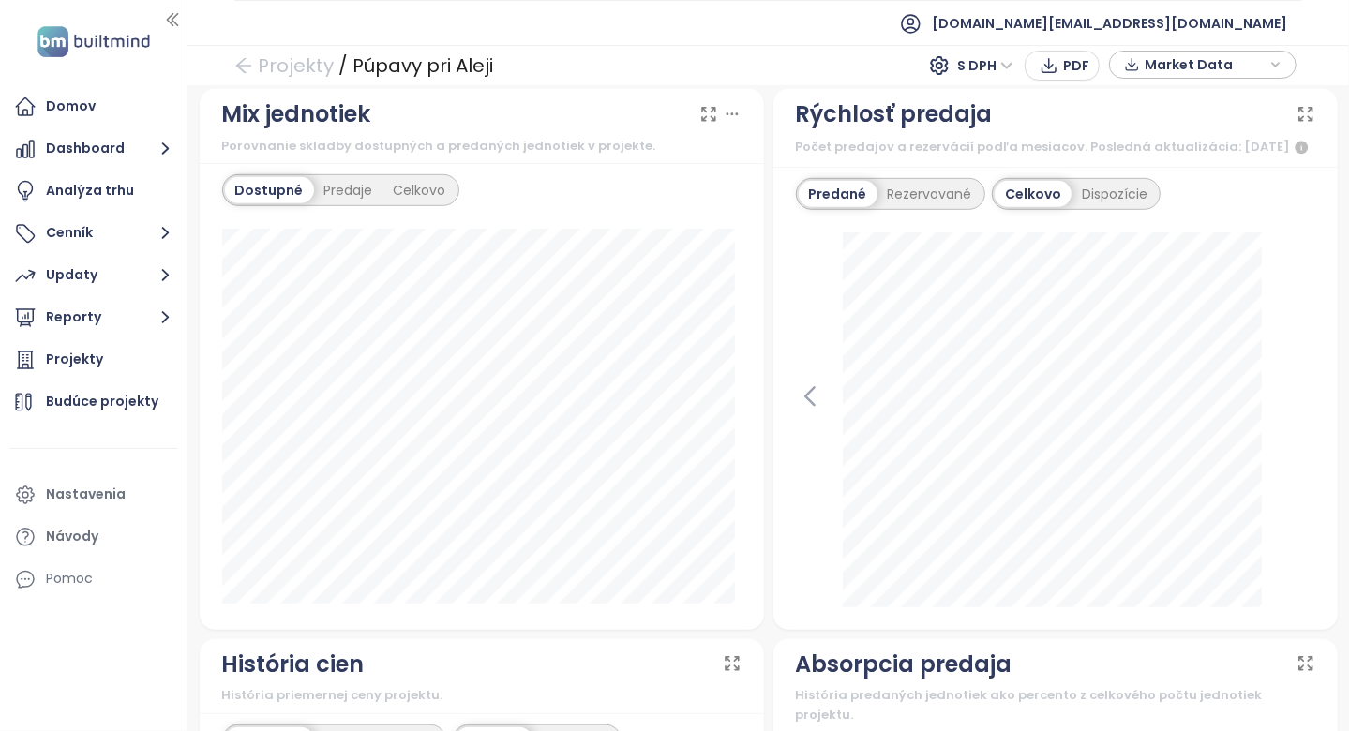
click at [818, 413] on div "[DATE] verejné predaje: 1" at bounding box center [1055, 419] width 519 height 375
click at [813, 411] on icon at bounding box center [810, 396] width 28 height 28
click at [1296, 405] on icon at bounding box center [1300, 396] width 8 height 18
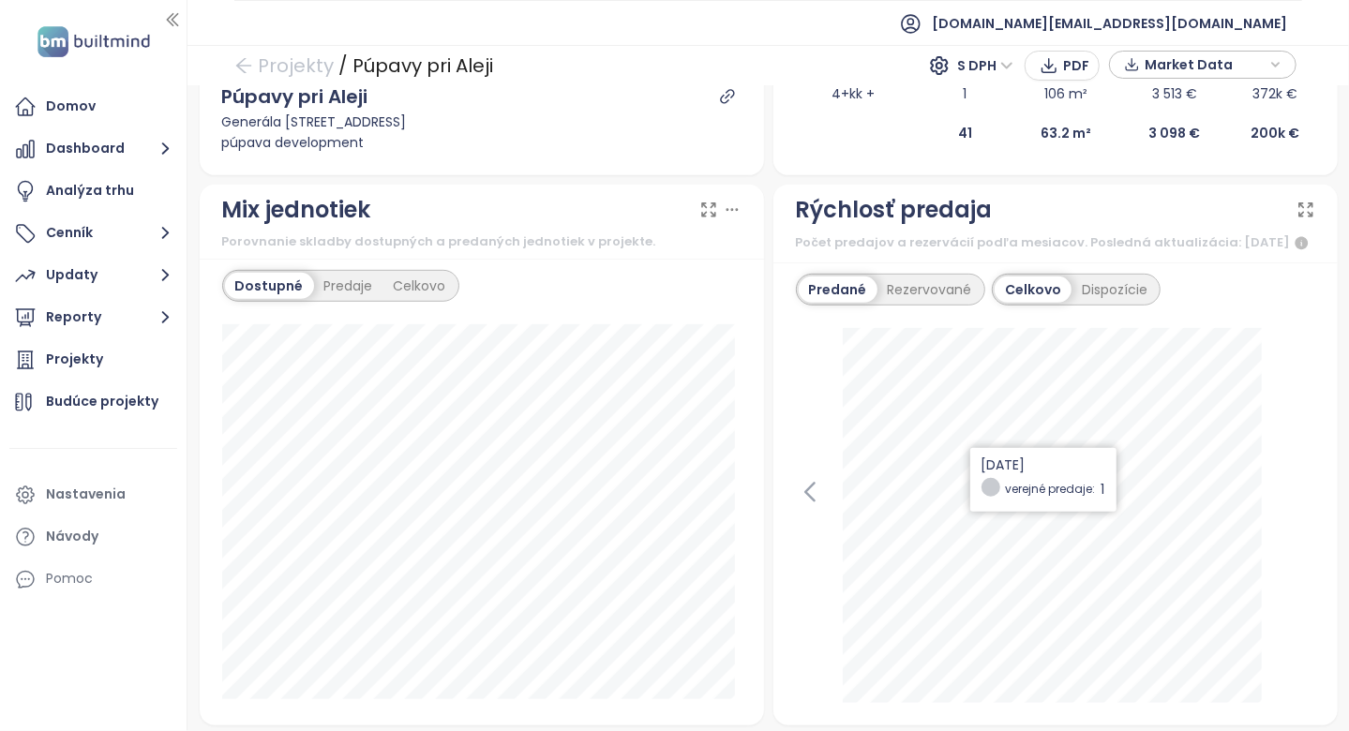
scroll to position [562, 0]
click at [884, 287] on div "Rezervované" at bounding box center [929, 288] width 105 height 26
click at [825, 301] on div "Predané" at bounding box center [836, 288] width 75 height 26
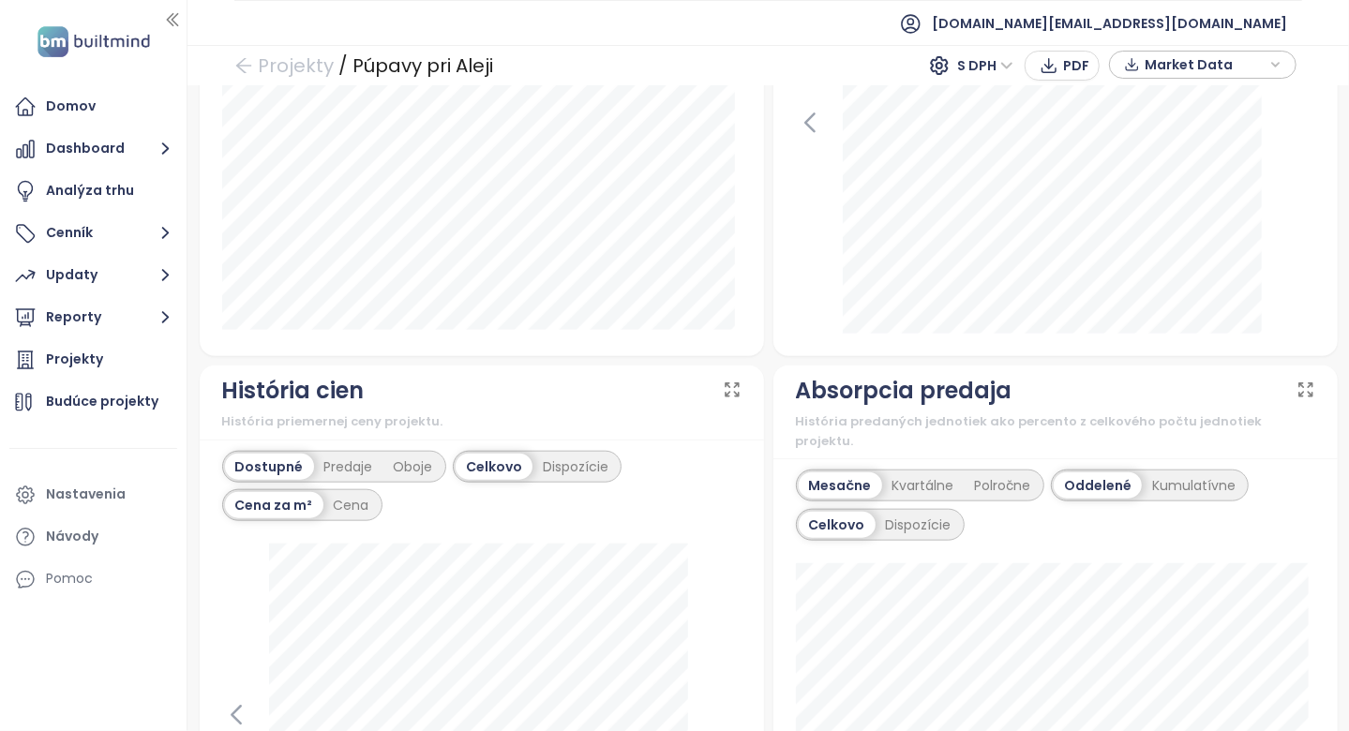
scroll to position [0, 0]
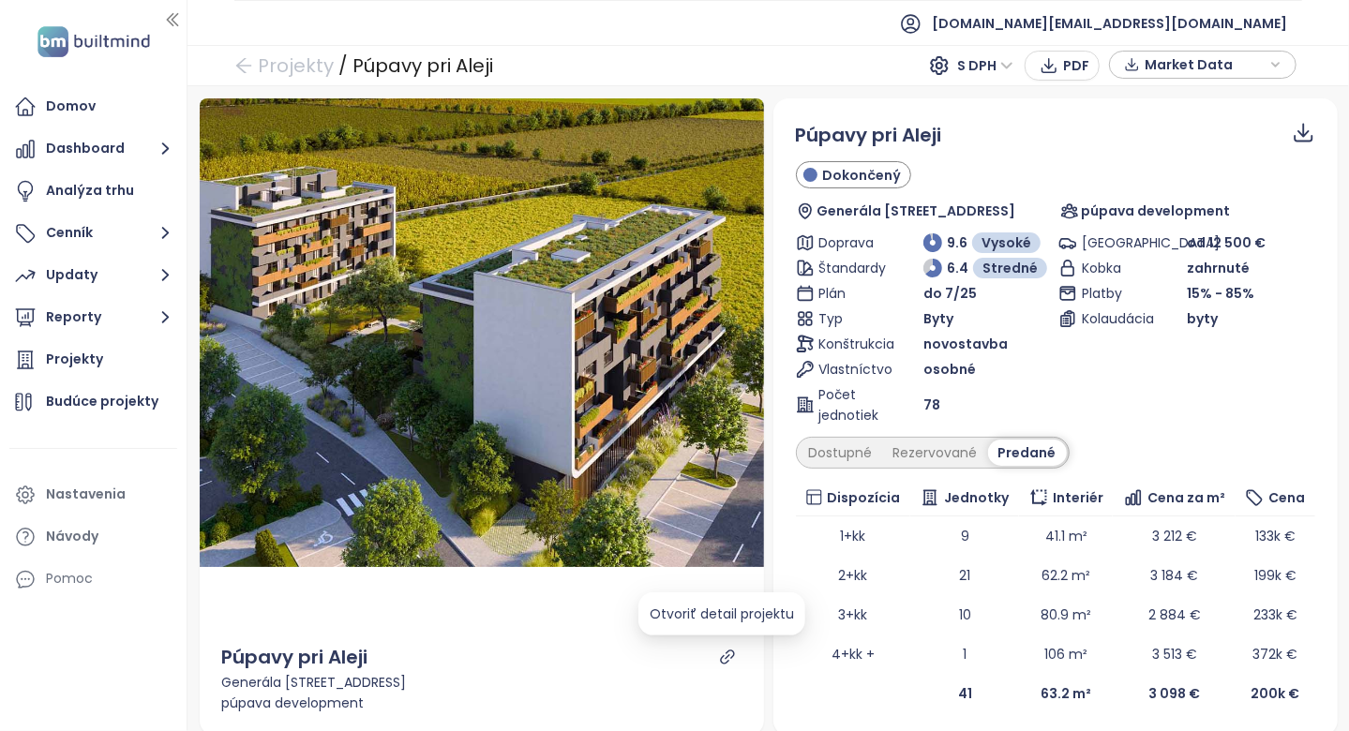
click at [719, 658] on icon "link" at bounding box center [727, 657] width 17 height 17
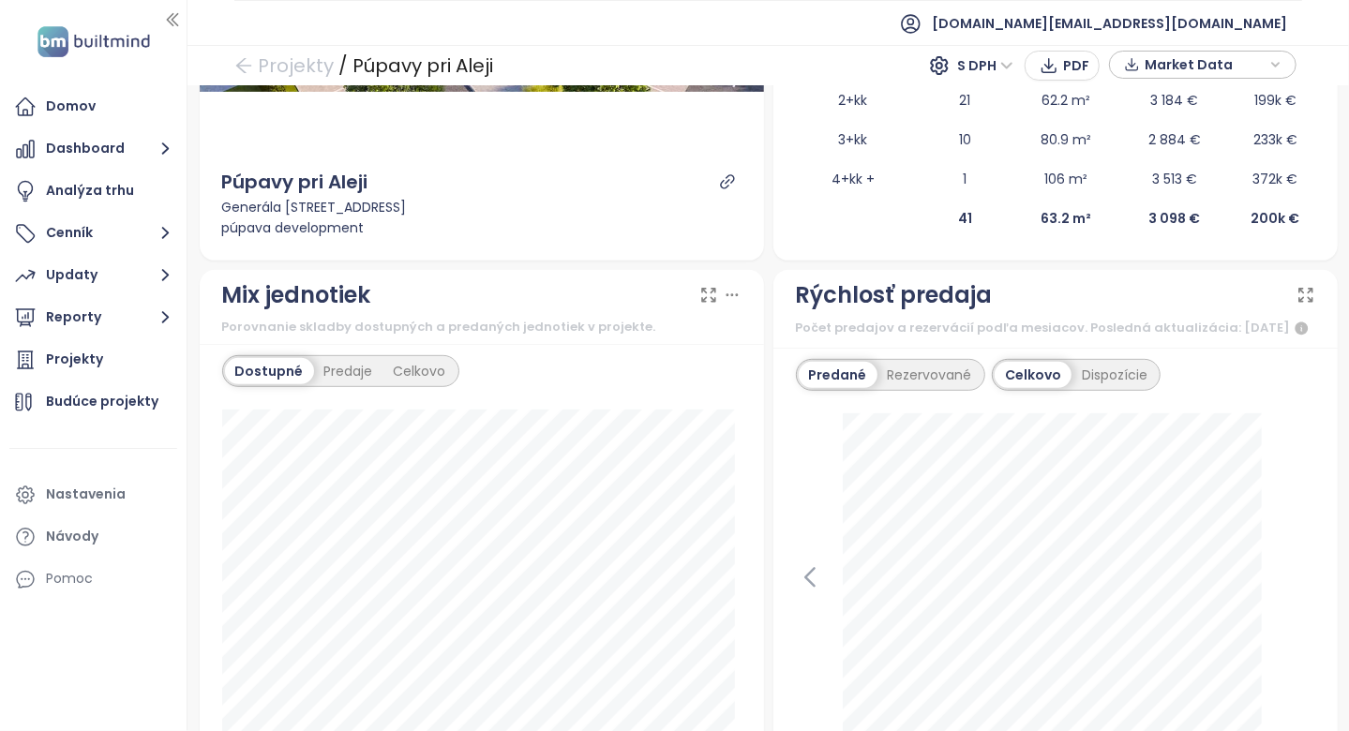
scroll to position [656, 0]
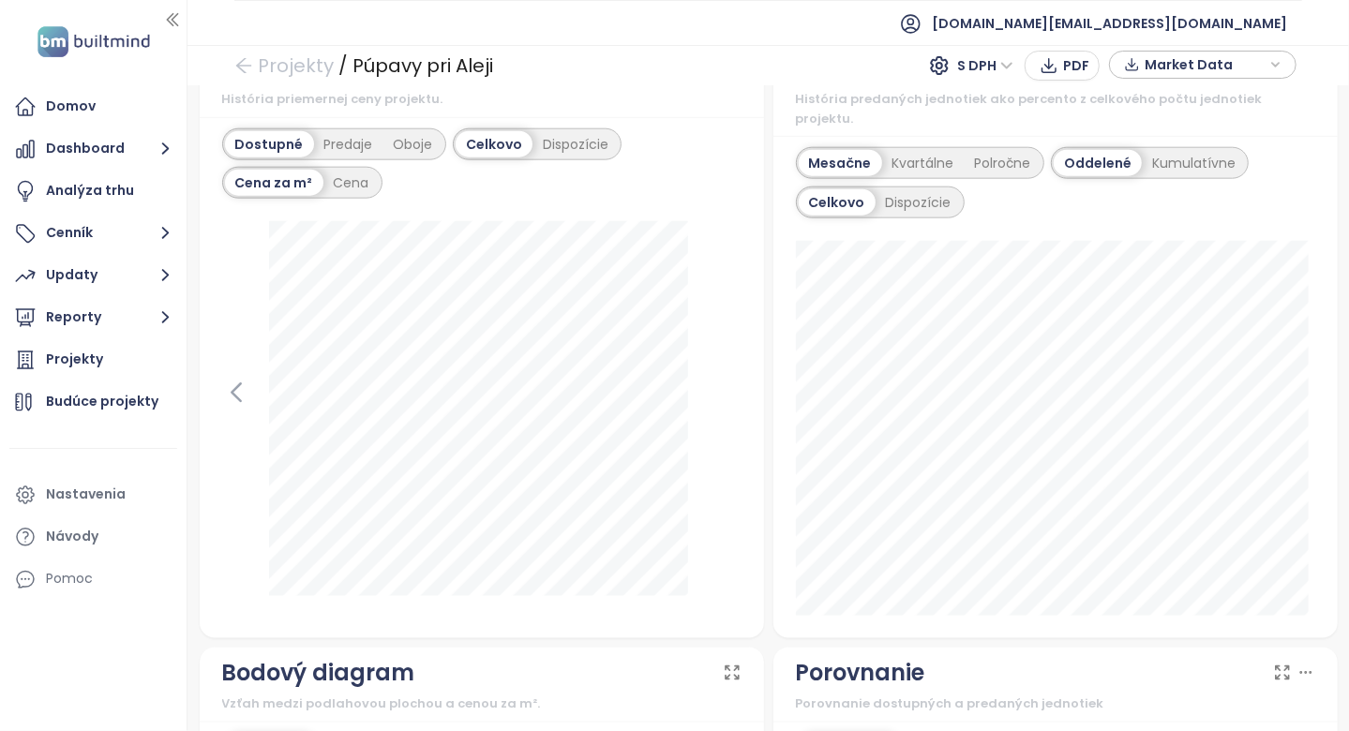
scroll to position [1125, 0]
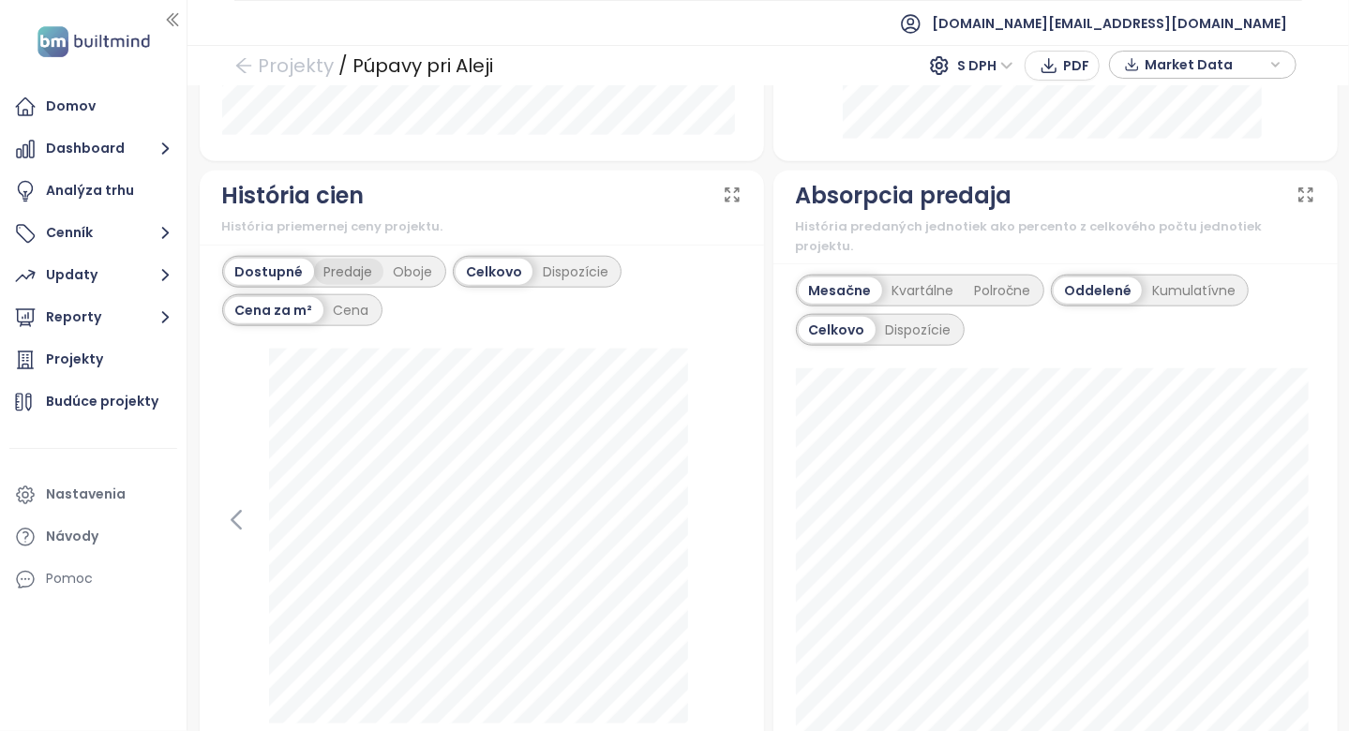
click at [364, 285] on div "Predaje" at bounding box center [348, 272] width 69 height 26
click at [364, 317] on div "Cena" at bounding box center [351, 310] width 56 height 26
click at [256, 285] on div "Dostupné" at bounding box center [267, 272] width 84 height 26
click at [362, 285] on div "Predaje" at bounding box center [348, 272] width 69 height 26
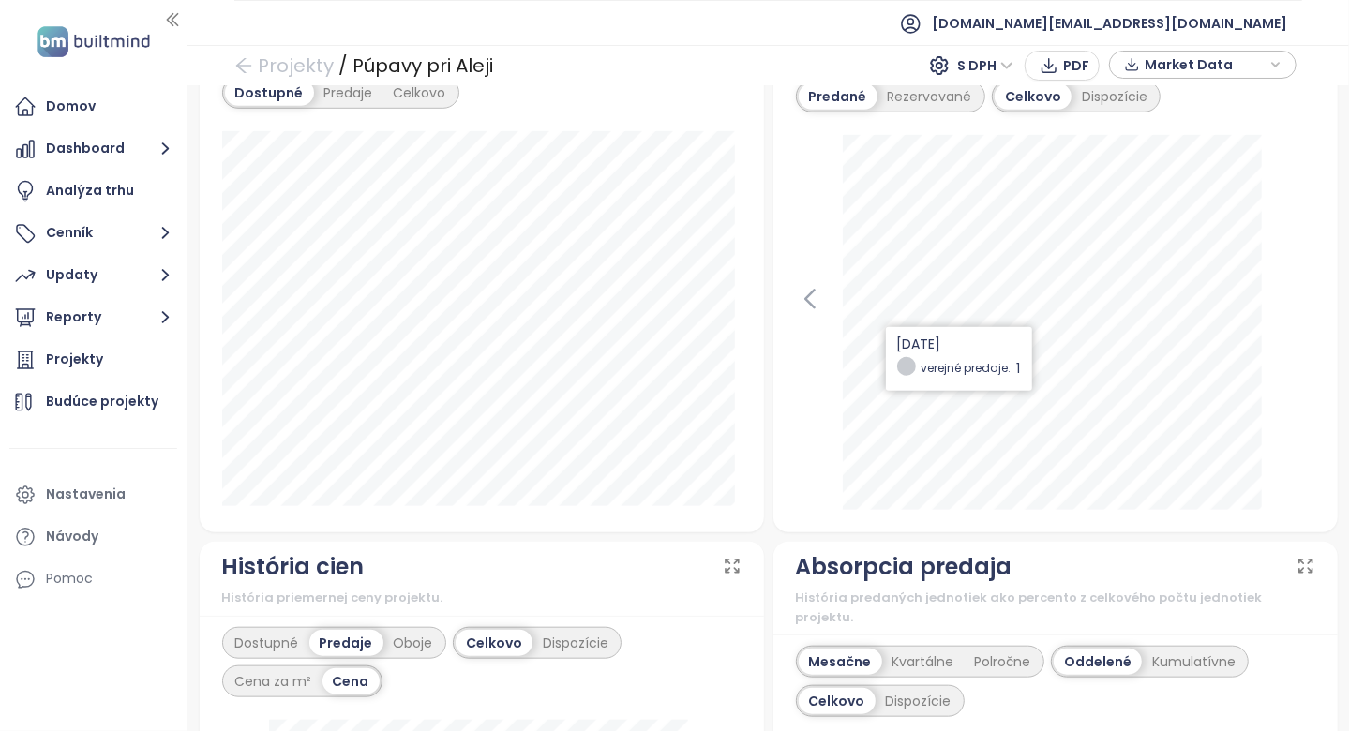
scroll to position [750, 0]
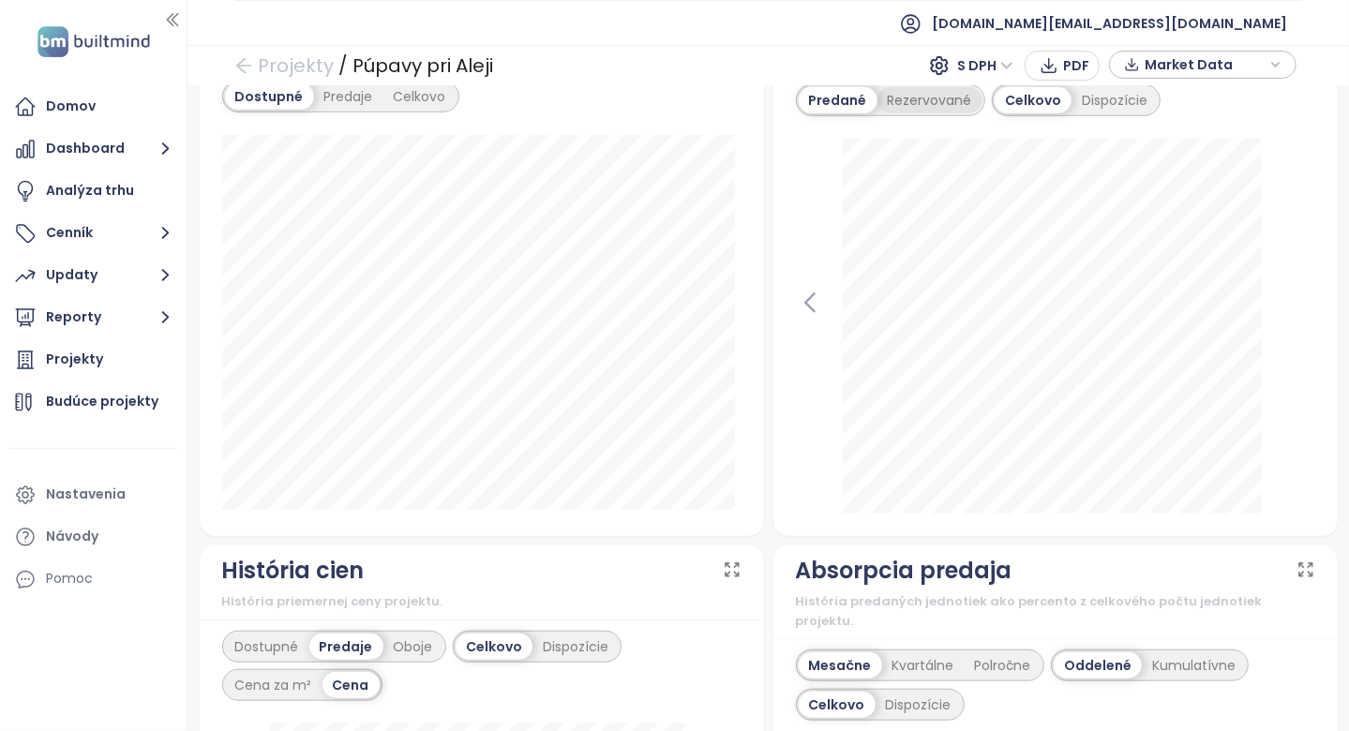
click at [921, 113] on div "Rezervované" at bounding box center [929, 100] width 105 height 26
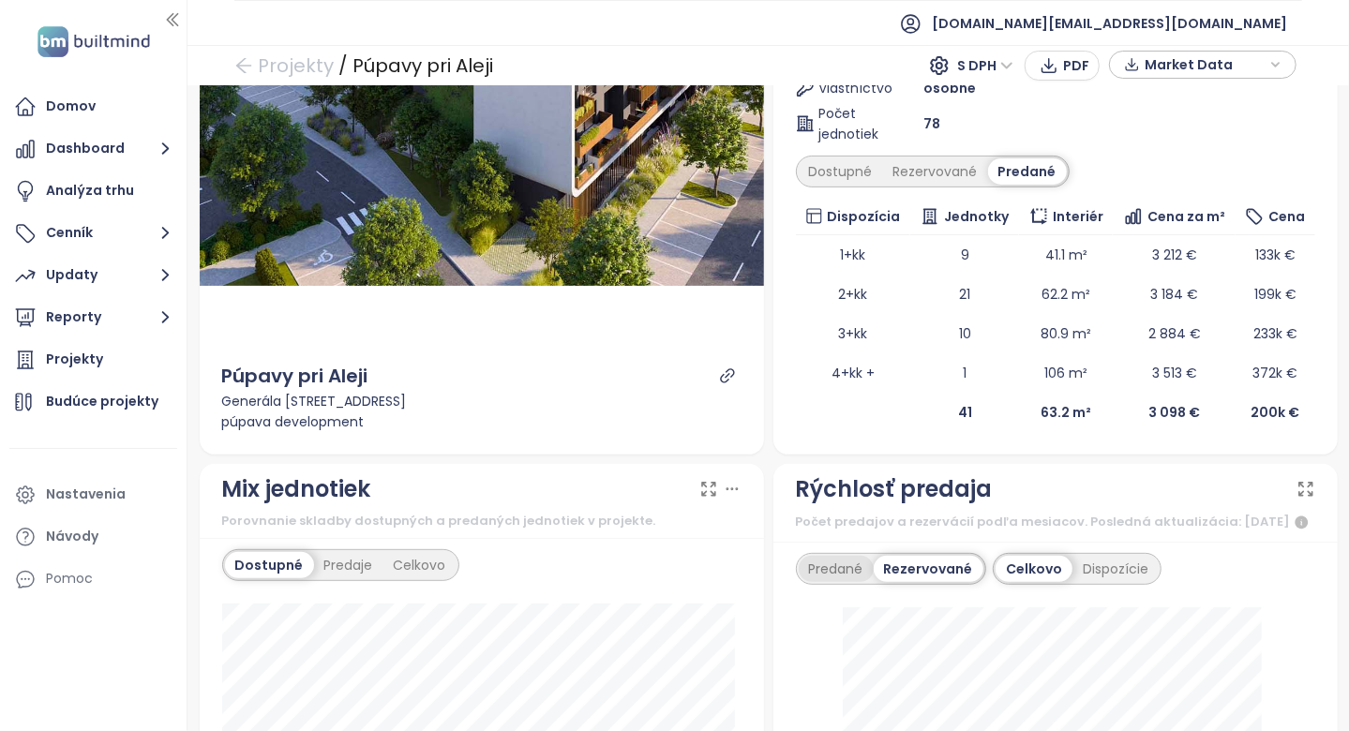
click at [826, 576] on div "Predané" at bounding box center [836, 569] width 75 height 26
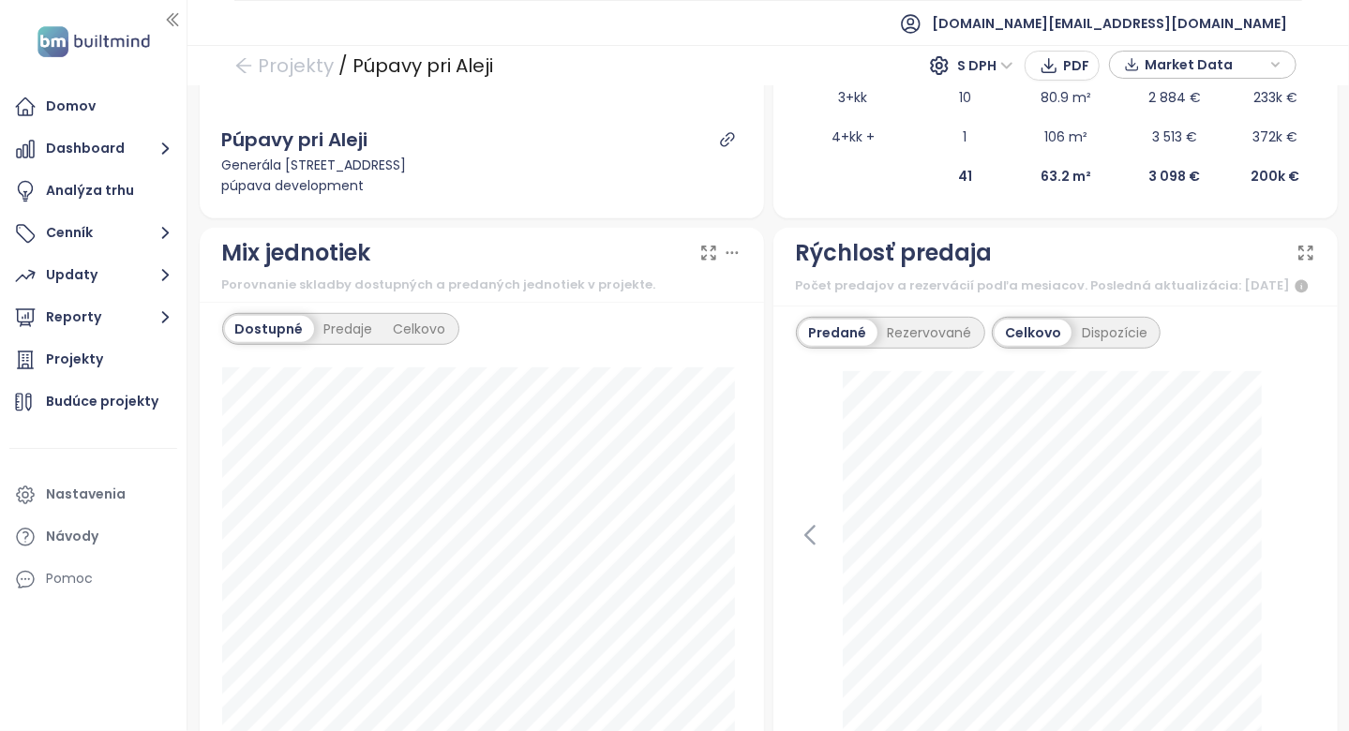
scroll to position [0, 0]
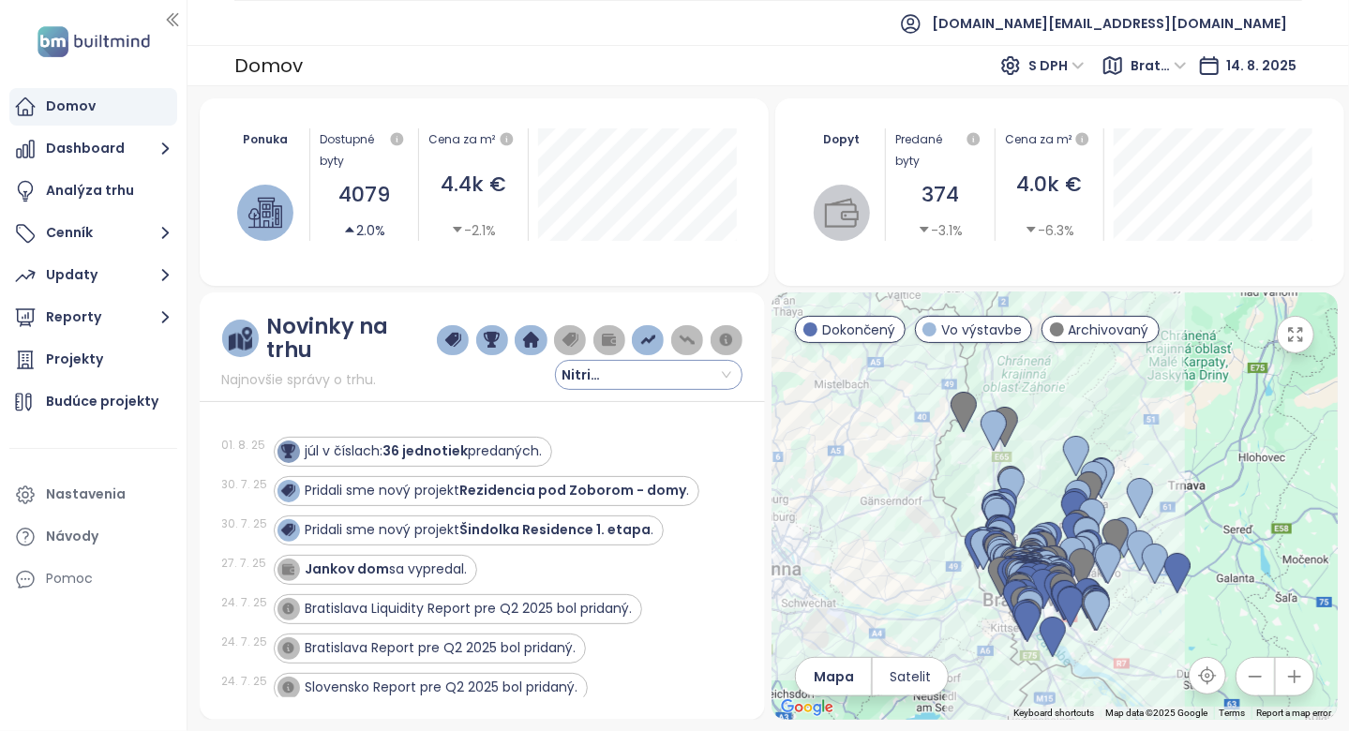
click at [629, 362] on input "search" at bounding box center [648, 375] width 165 height 28
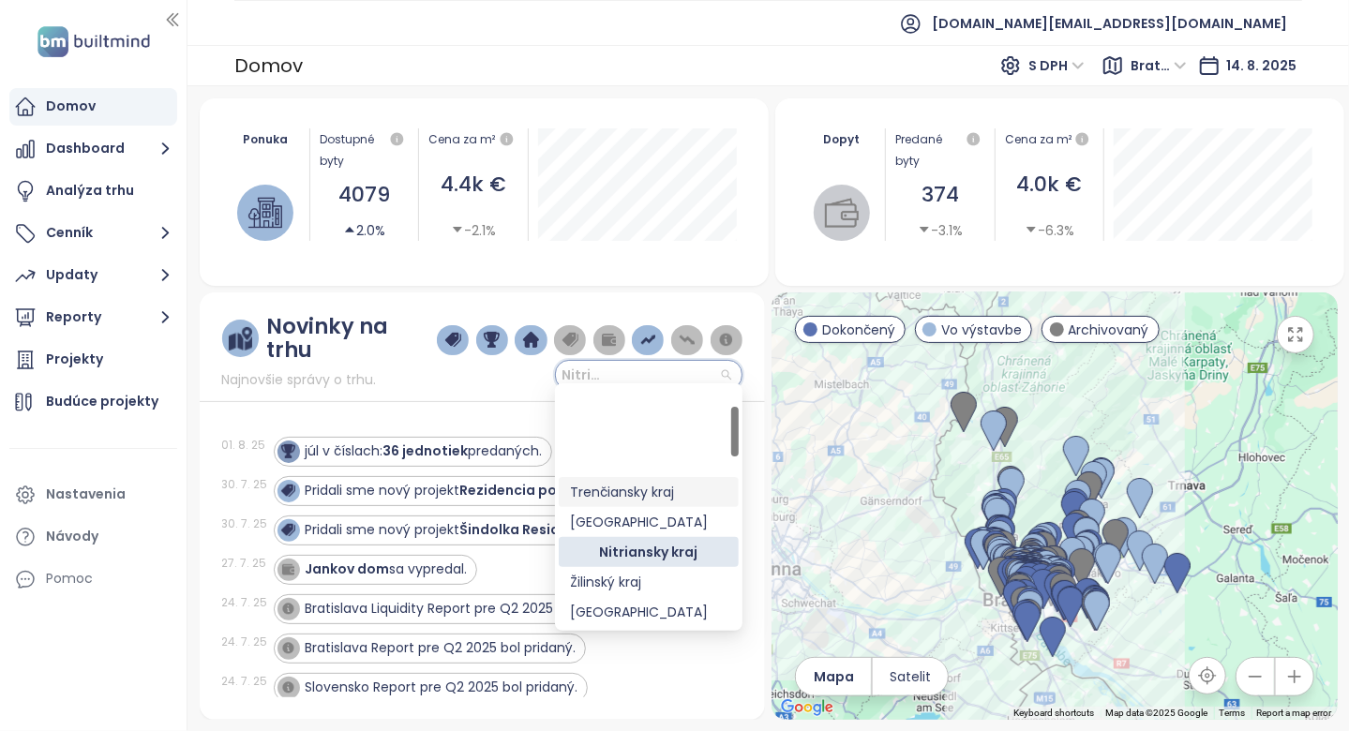
scroll to position [94, 0]
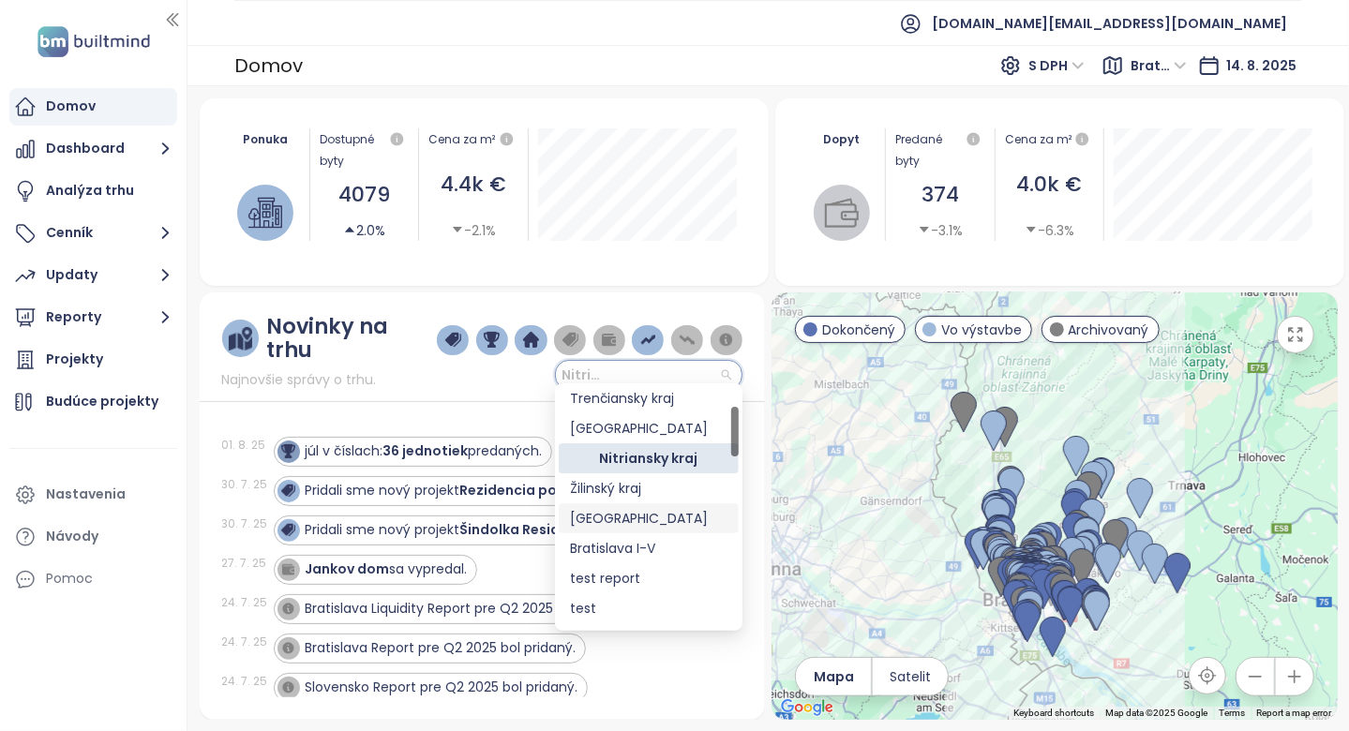
click at [653, 514] on div "[GEOGRAPHIC_DATA]" at bounding box center [648, 518] width 157 height 21
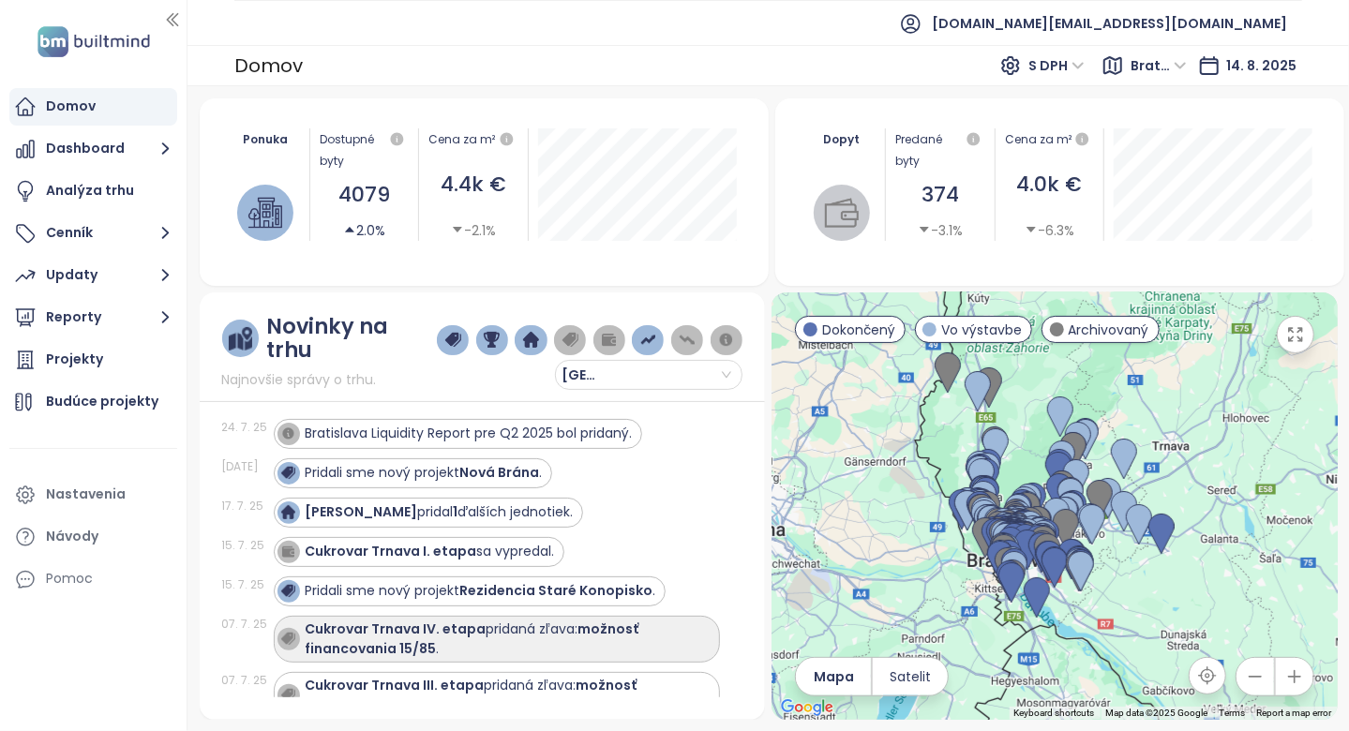
scroll to position [281, 0]
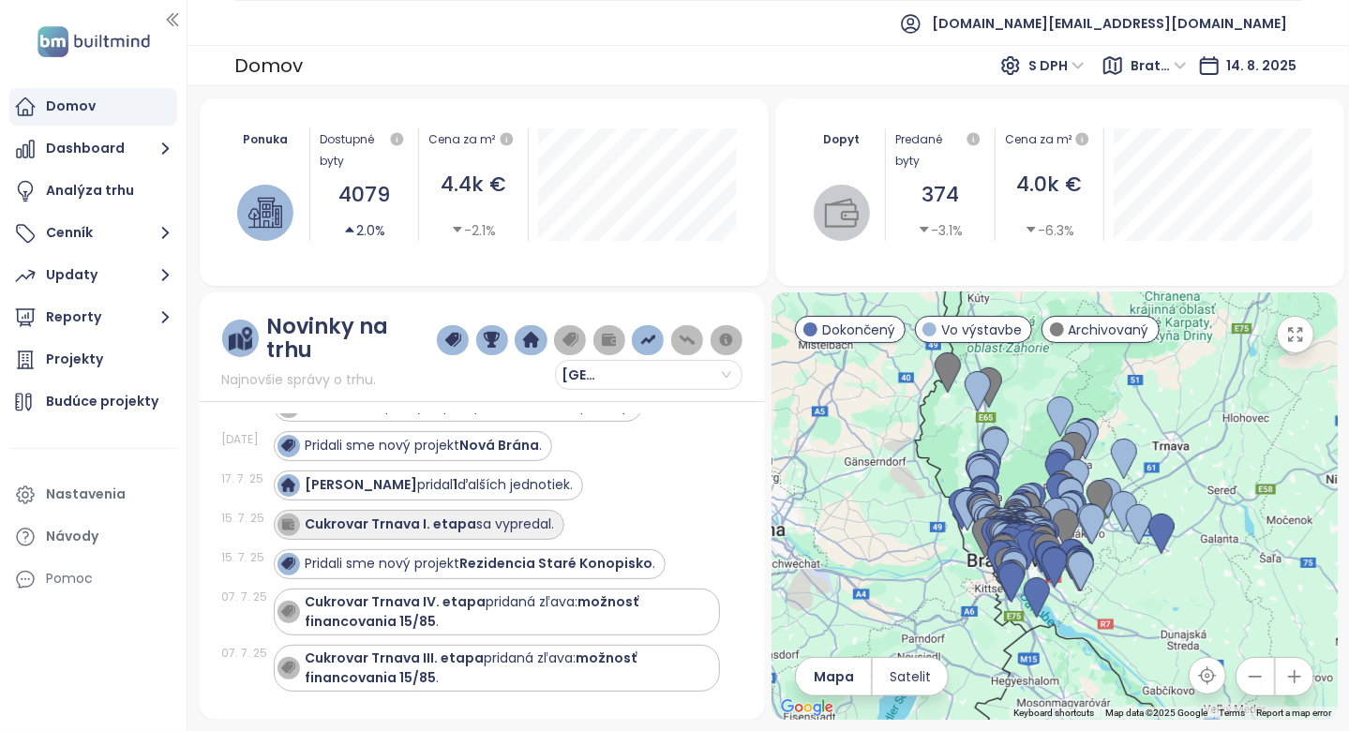
click at [450, 515] on strong "Cukrovar Trnava I. etapa" at bounding box center [392, 524] width 172 height 19
click at [288, 517] on img at bounding box center [287, 523] width 13 height 13
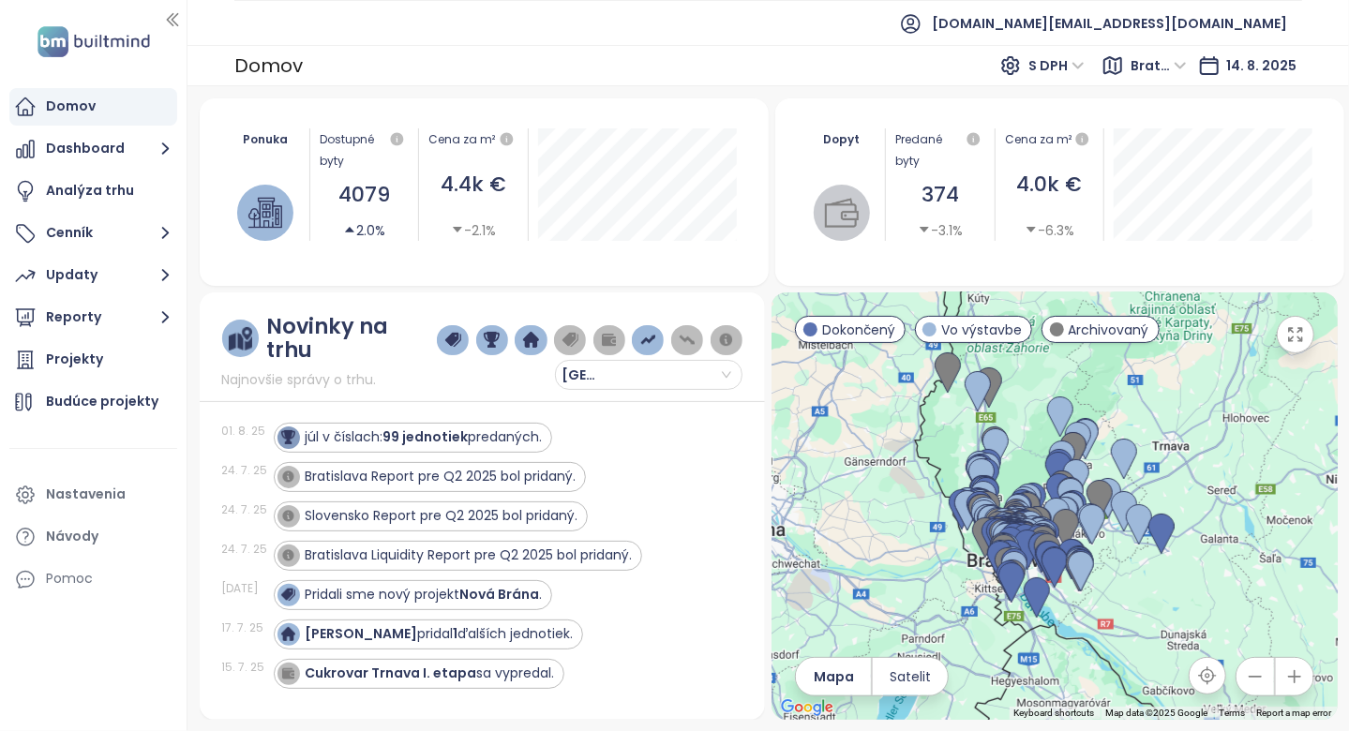
scroll to position [0, 0]
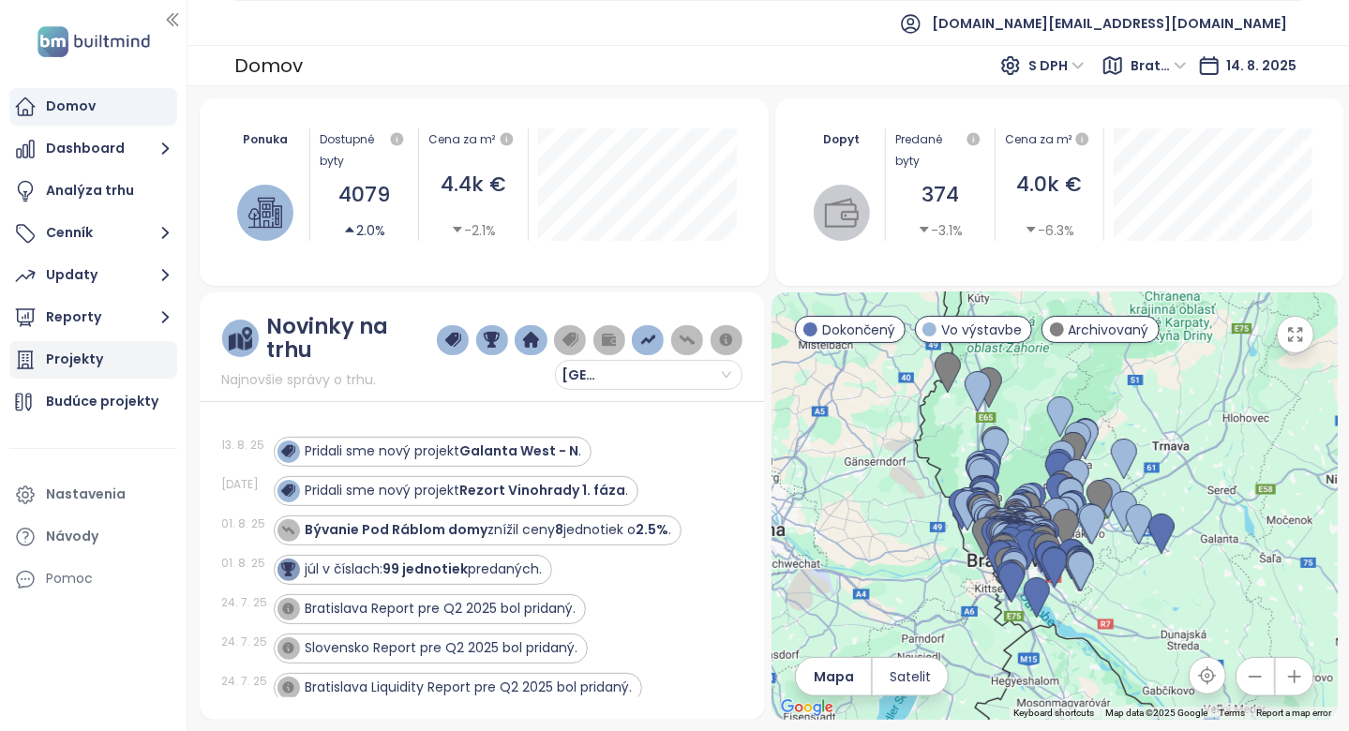
click at [114, 371] on div "Projekty" at bounding box center [93, 359] width 168 height 37
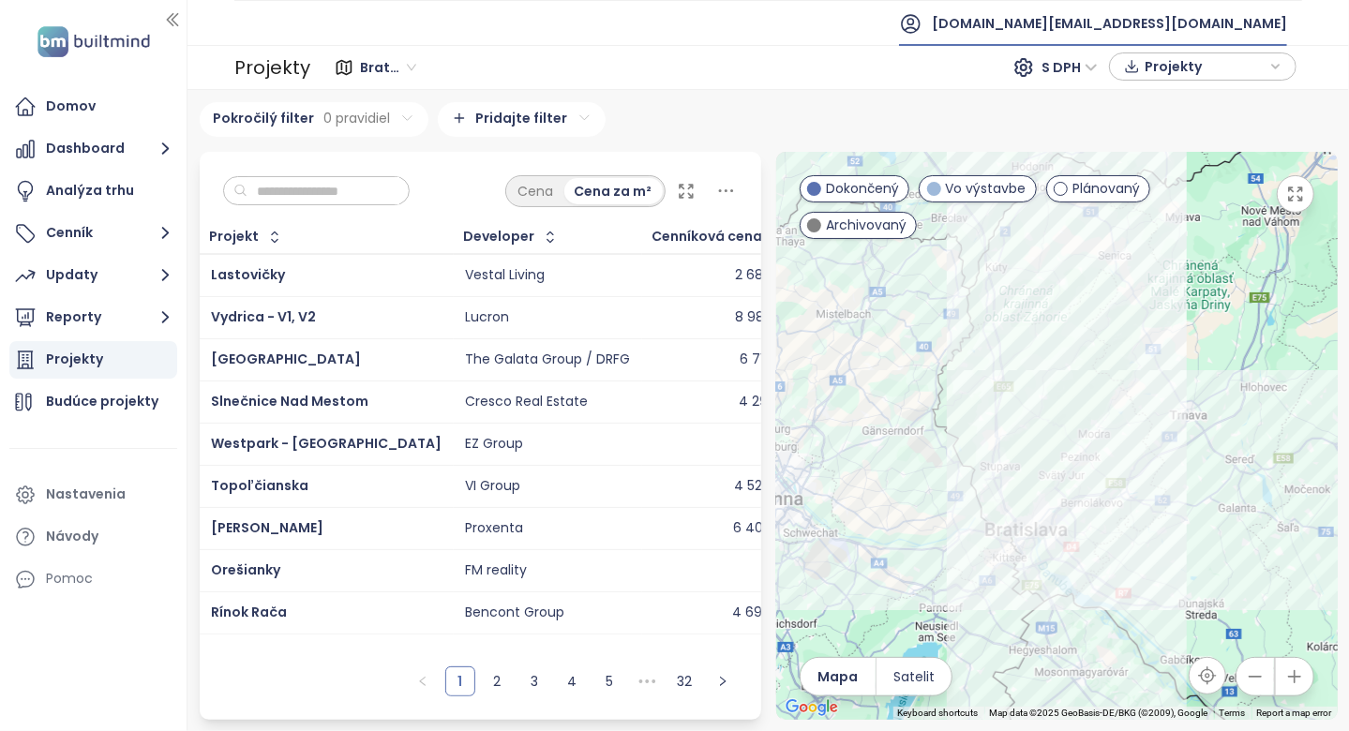
click at [1216, 32] on span "[DOMAIN_NAME][EMAIL_ADDRESS][DOMAIN_NAME]" at bounding box center [1109, 23] width 355 height 45
click at [1169, 75] on span "Odhlásiť sa" at bounding box center [1154, 75] width 74 height 19
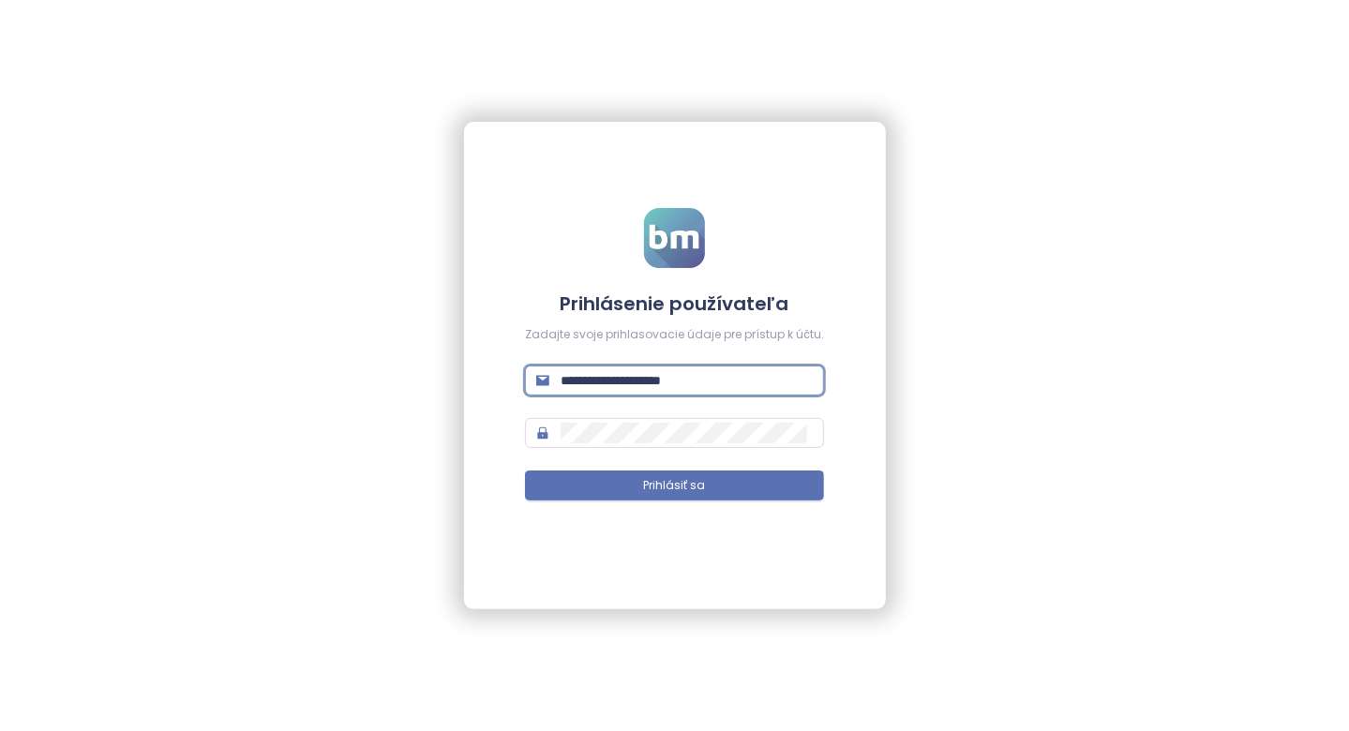
click at [702, 382] on input "**********" at bounding box center [687, 380] width 252 height 21
type input "**********"
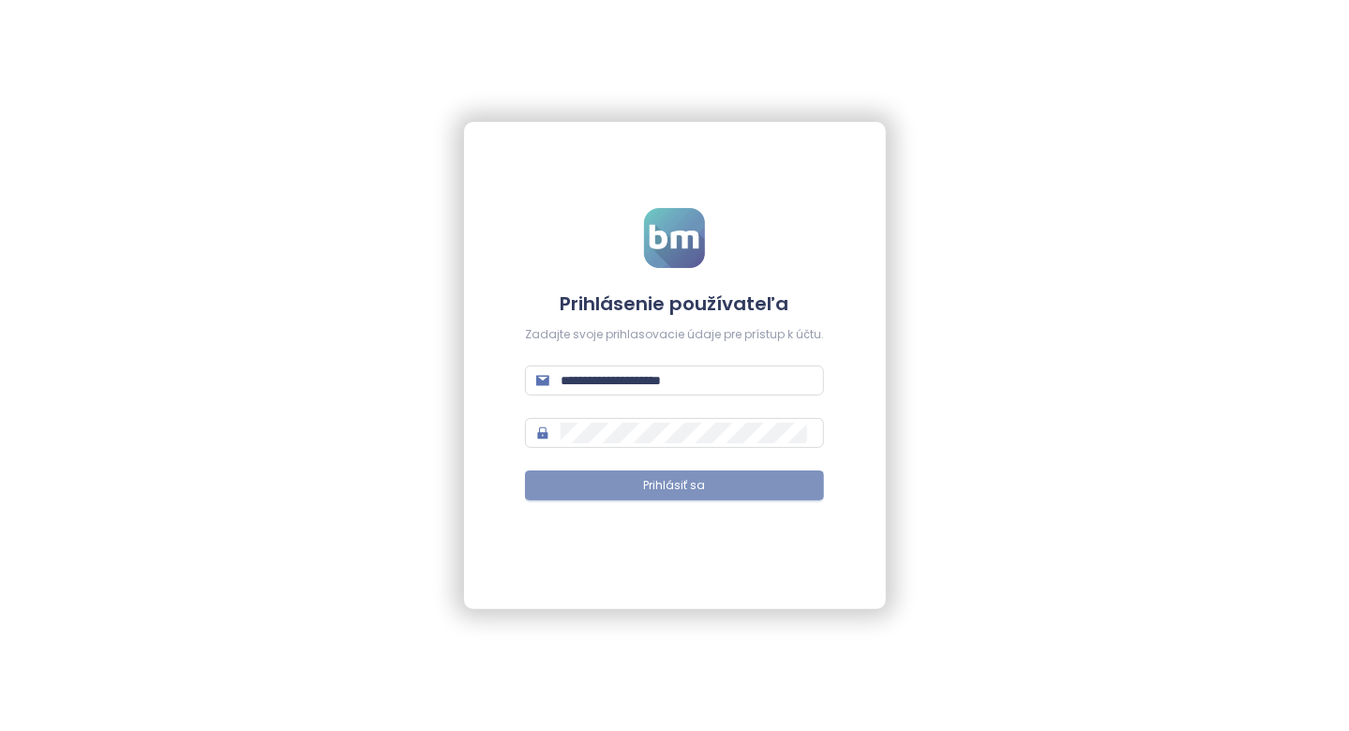
click at [680, 474] on button "Prihlásiť sa" at bounding box center [674, 486] width 299 height 30
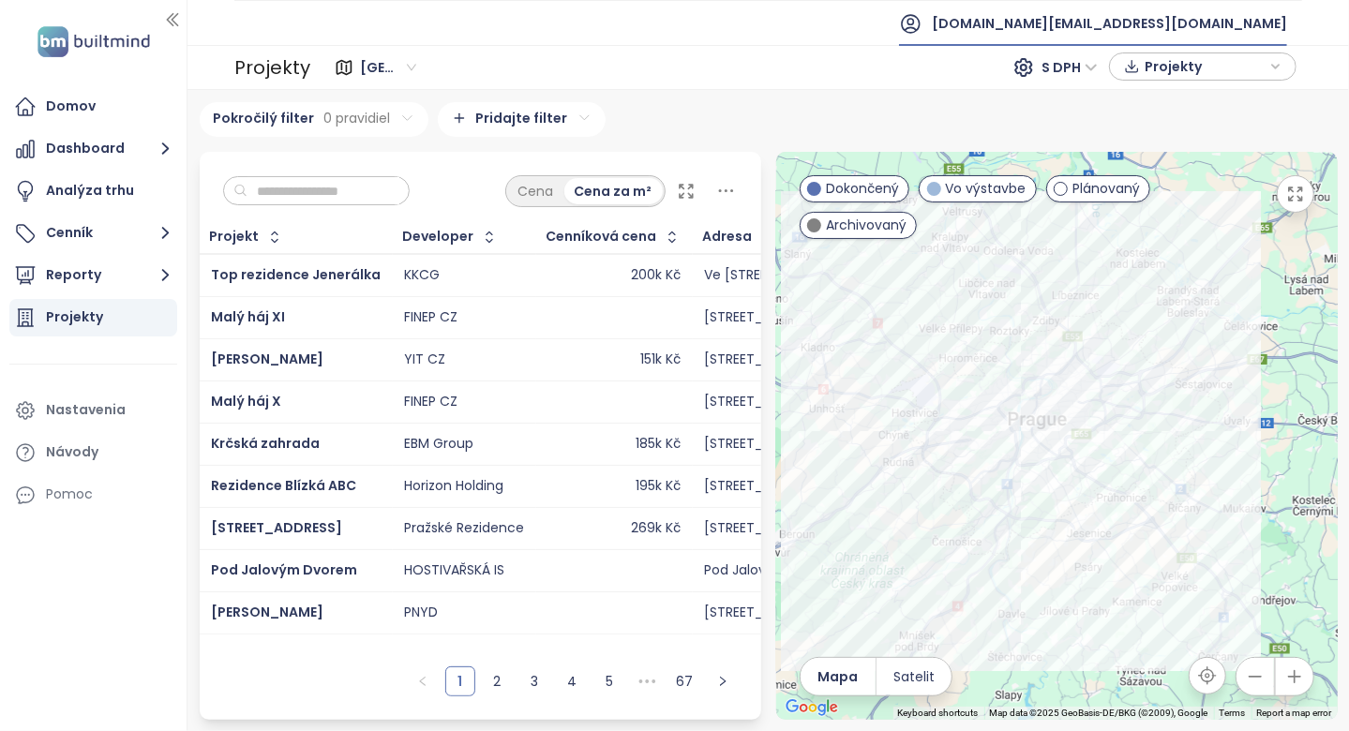
click at [922, 30] on icon at bounding box center [910, 23] width 23 height 23
click at [1125, 81] on span "Odhlásiť sa" at bounding box center [1154, 75] width 74 height 19
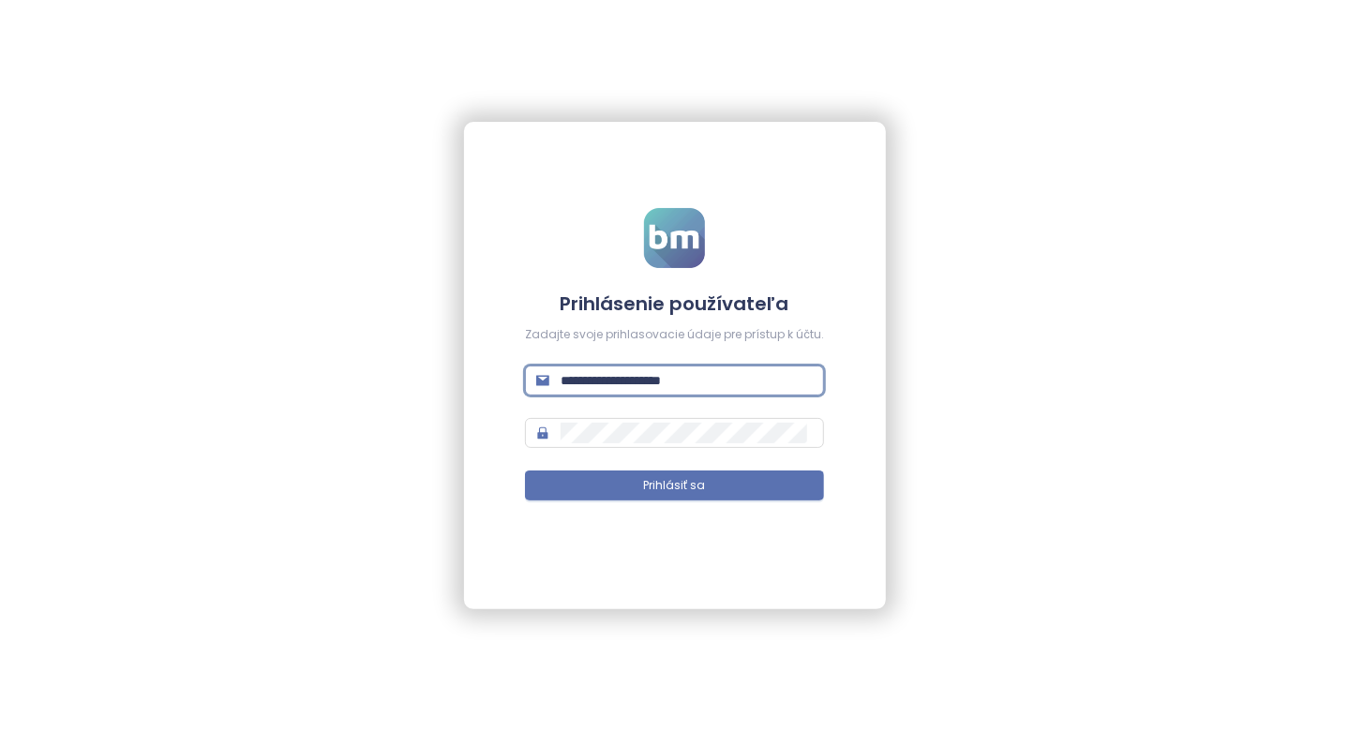
click at [690, 386] on input "**********" at bounding box center [687, 380] width 252 height 21
type input "**********"
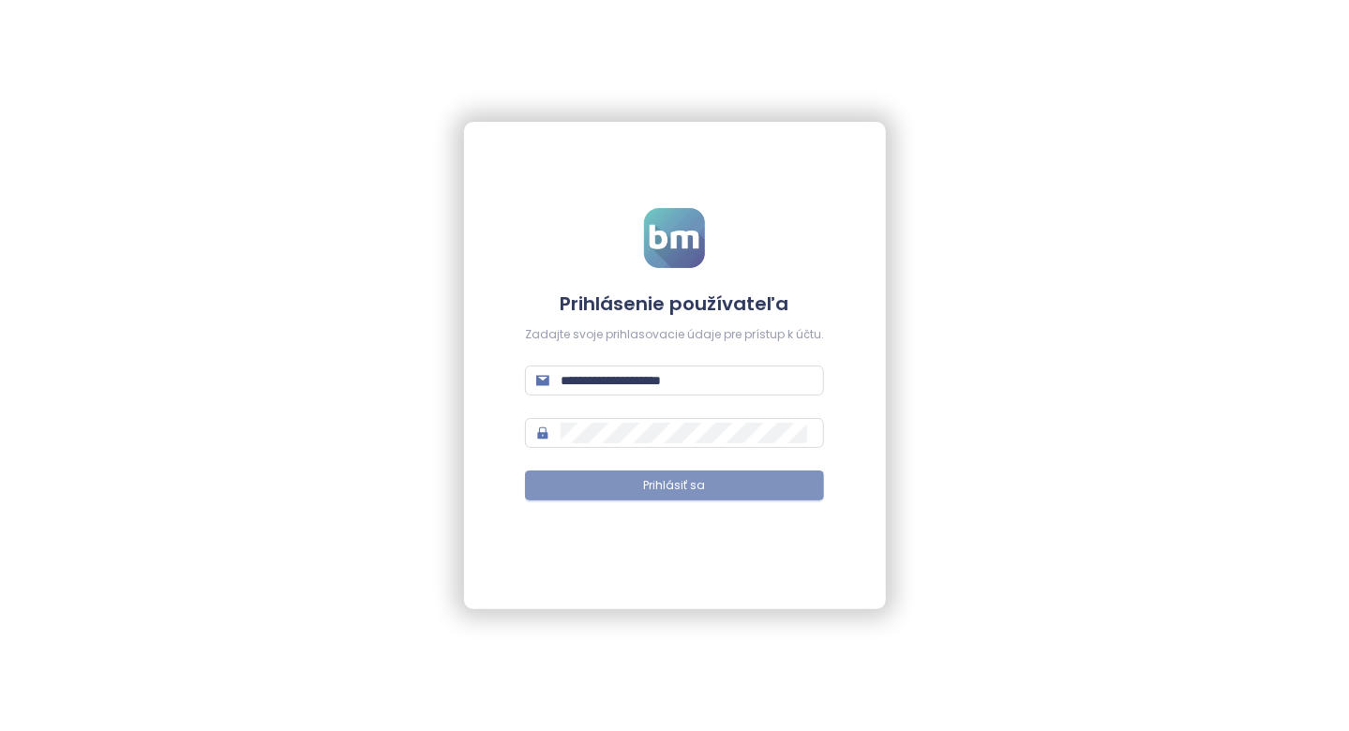
click at [689, 490] on span "Prihlásiť sa" at bounding box center [675, 486] width 62 height 18
